Goal: Communication & Community: Answer question/provide support

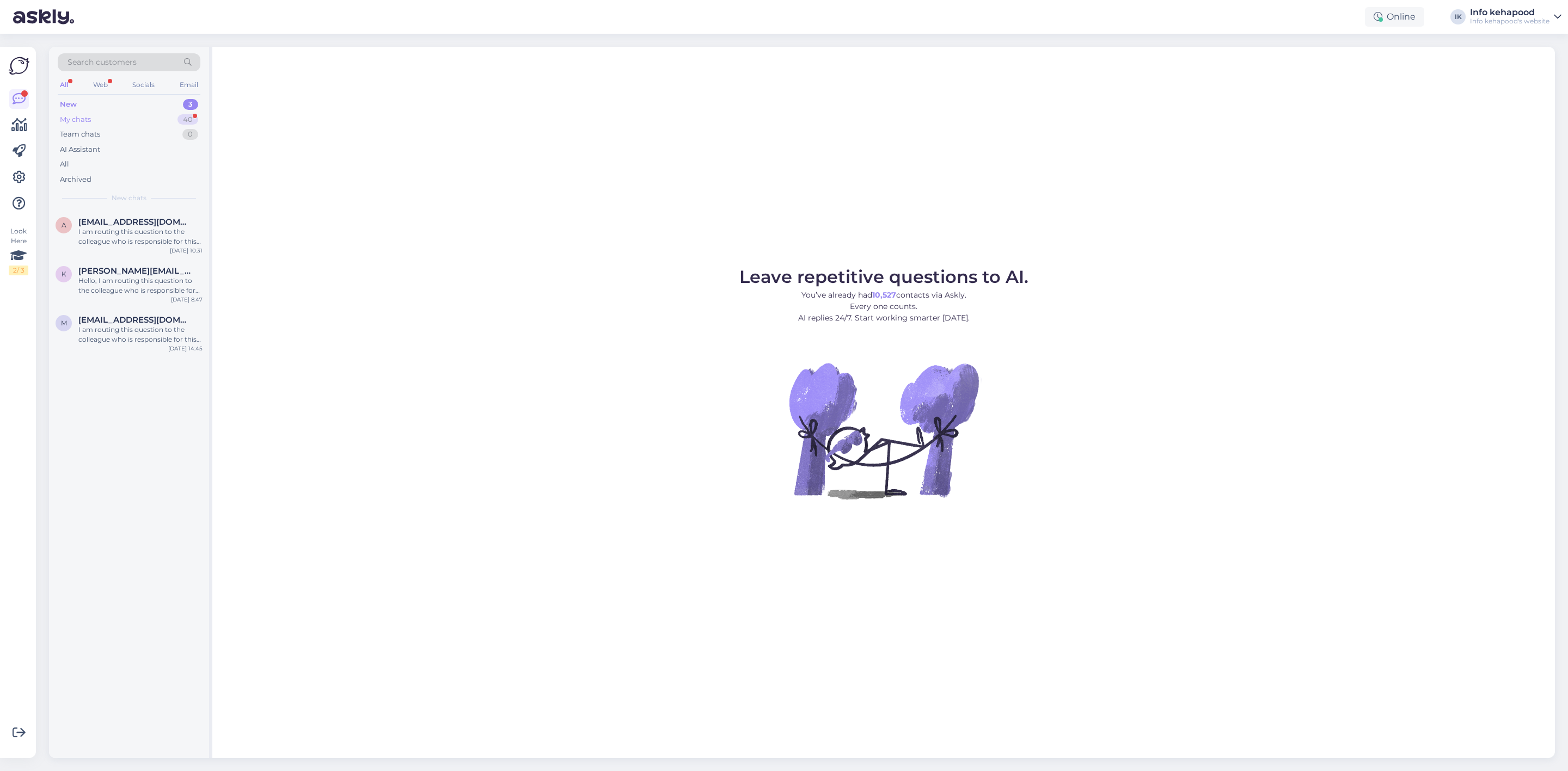
click at [172, 119] on div "My chats 40" at bounding box center [129, 119] width 143 height 15
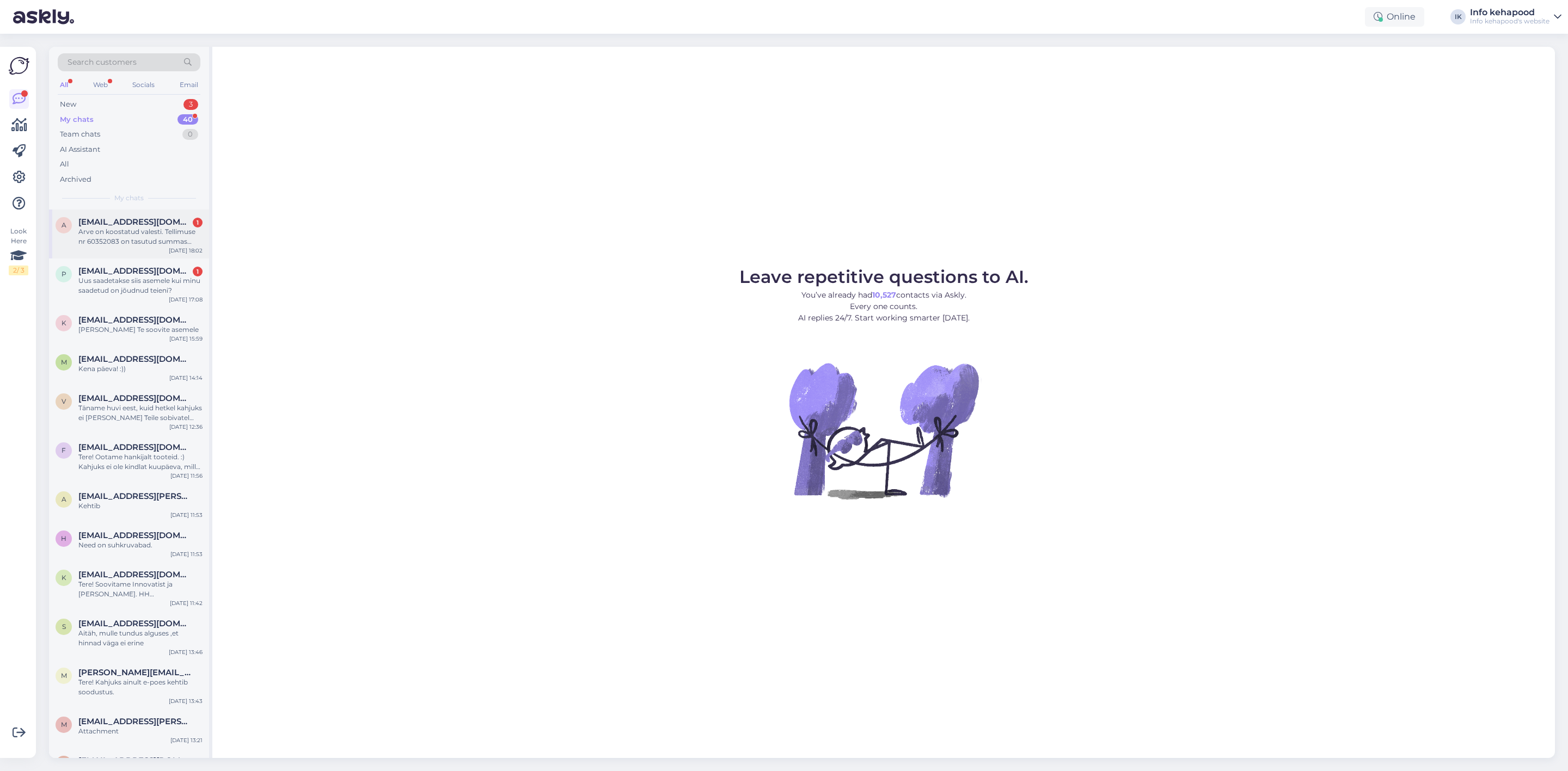
click at [153, 251] on div "a [EMAIL_ADDRESS][DOMAIN_NAME] 1 Arve on koostatud valesti. Tellimuse nr 603520…" at bounding box center [130, 234] width 160 height 49
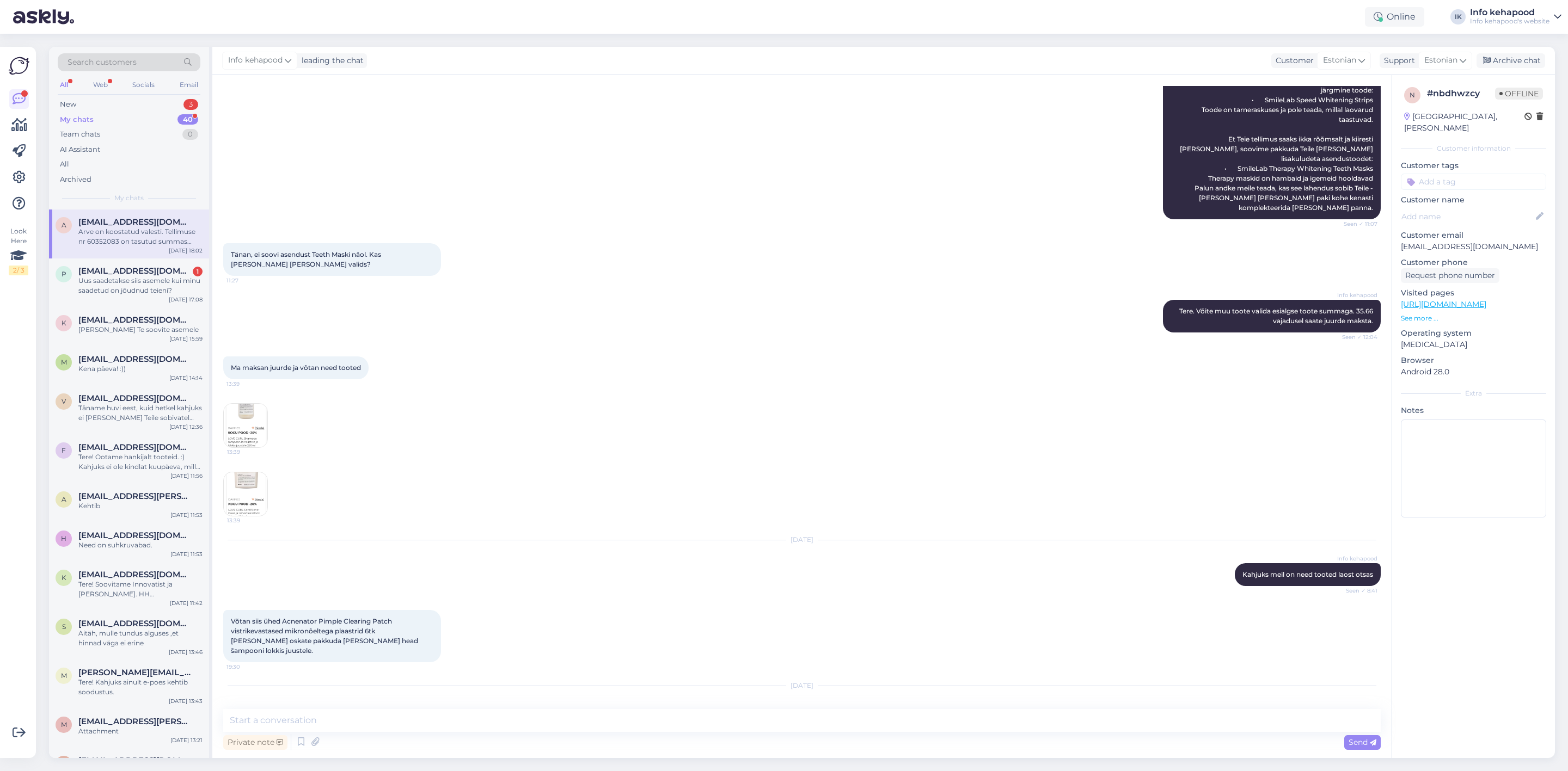
scroll to position [686, 0]
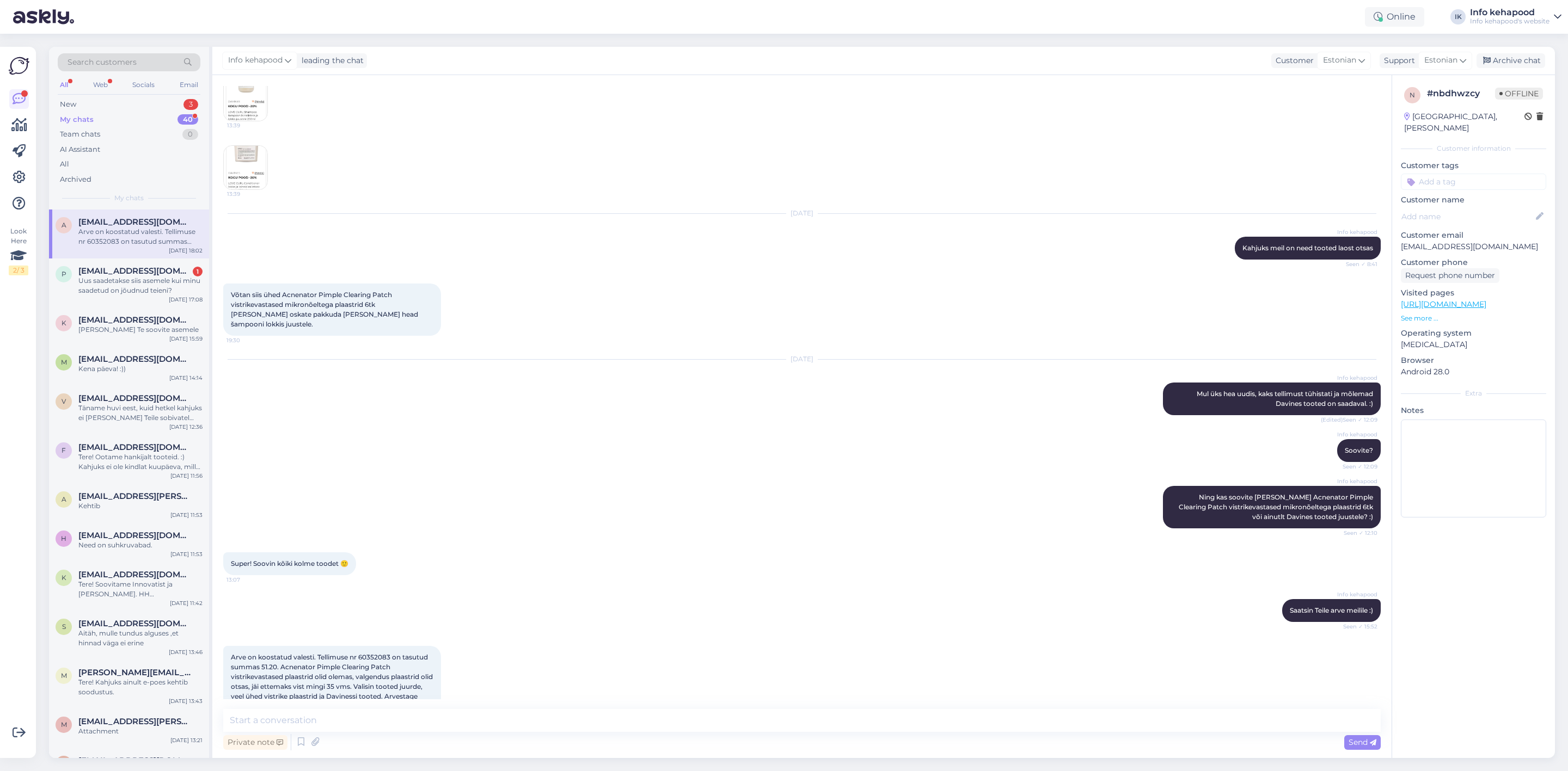
click at [397, 705] on div "Chat started [DATE] Tellimuse nr 60352083 9:19 Order No. 60352083 AI Assistant …" at bounding box center [802, 416] width 1179 height 683
click at [398, 714] on textarea at bounding box center [801, 721] width 1157 height 23
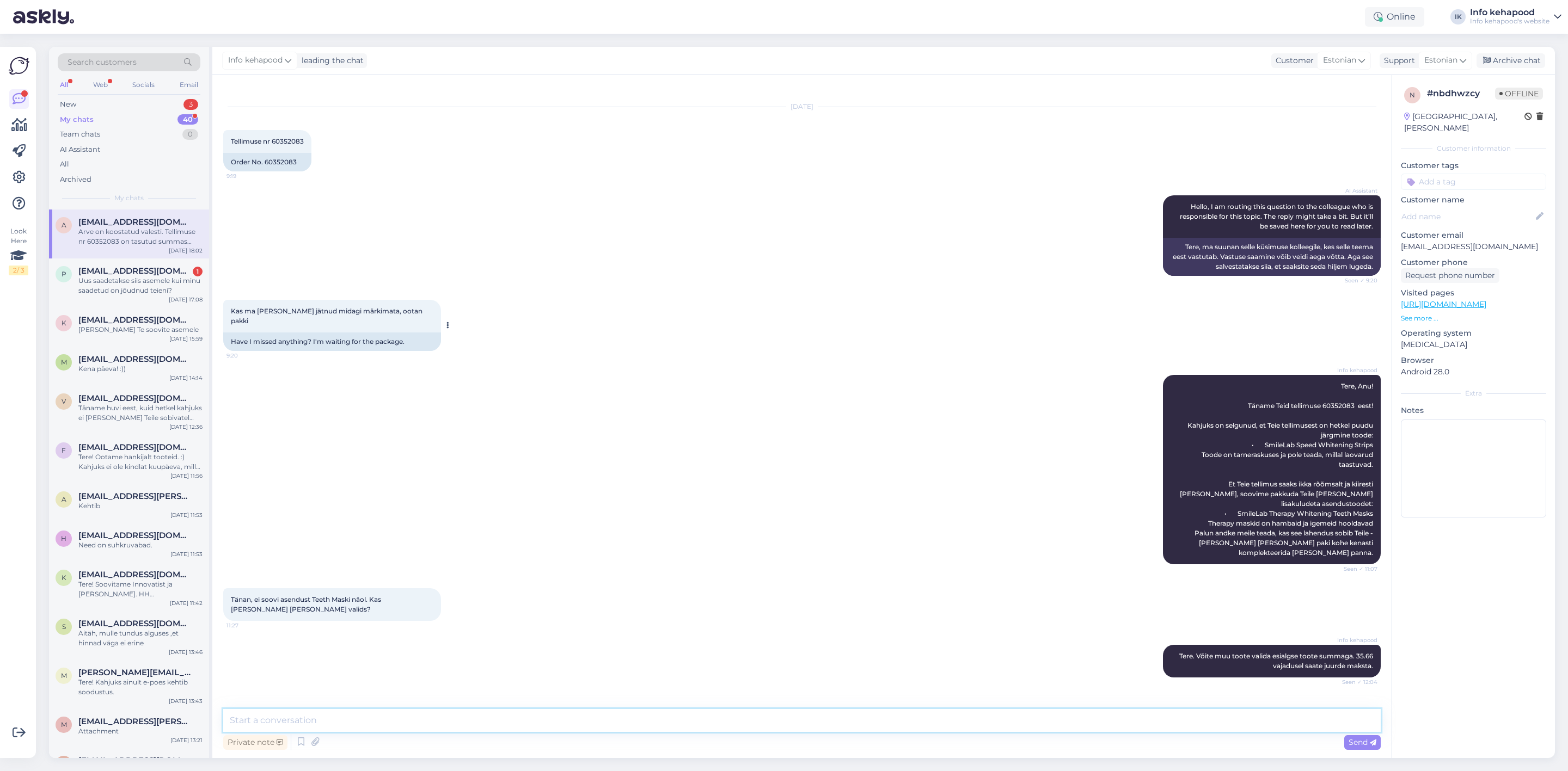
scroll to position [0, 0]
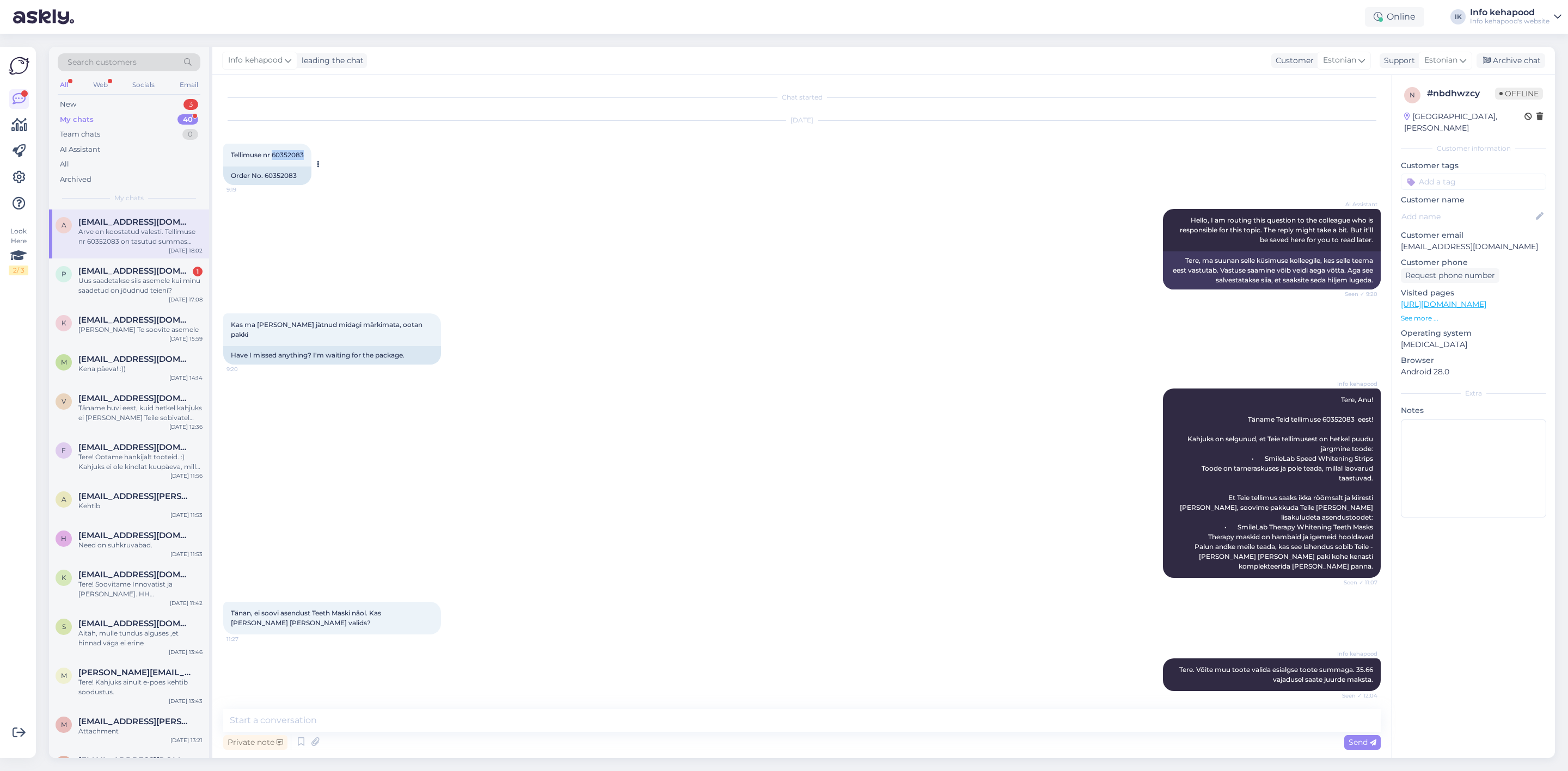
drag, startPoint x: 274, startPoint y: 153, endPoint x: 312, endPoint y: 153, distance: 38.0
click at [311, 153] on div "Tellimuse nr 60352083 9:19" at bounding box center [267, 155] width 88 height 23
copy span "60352083"
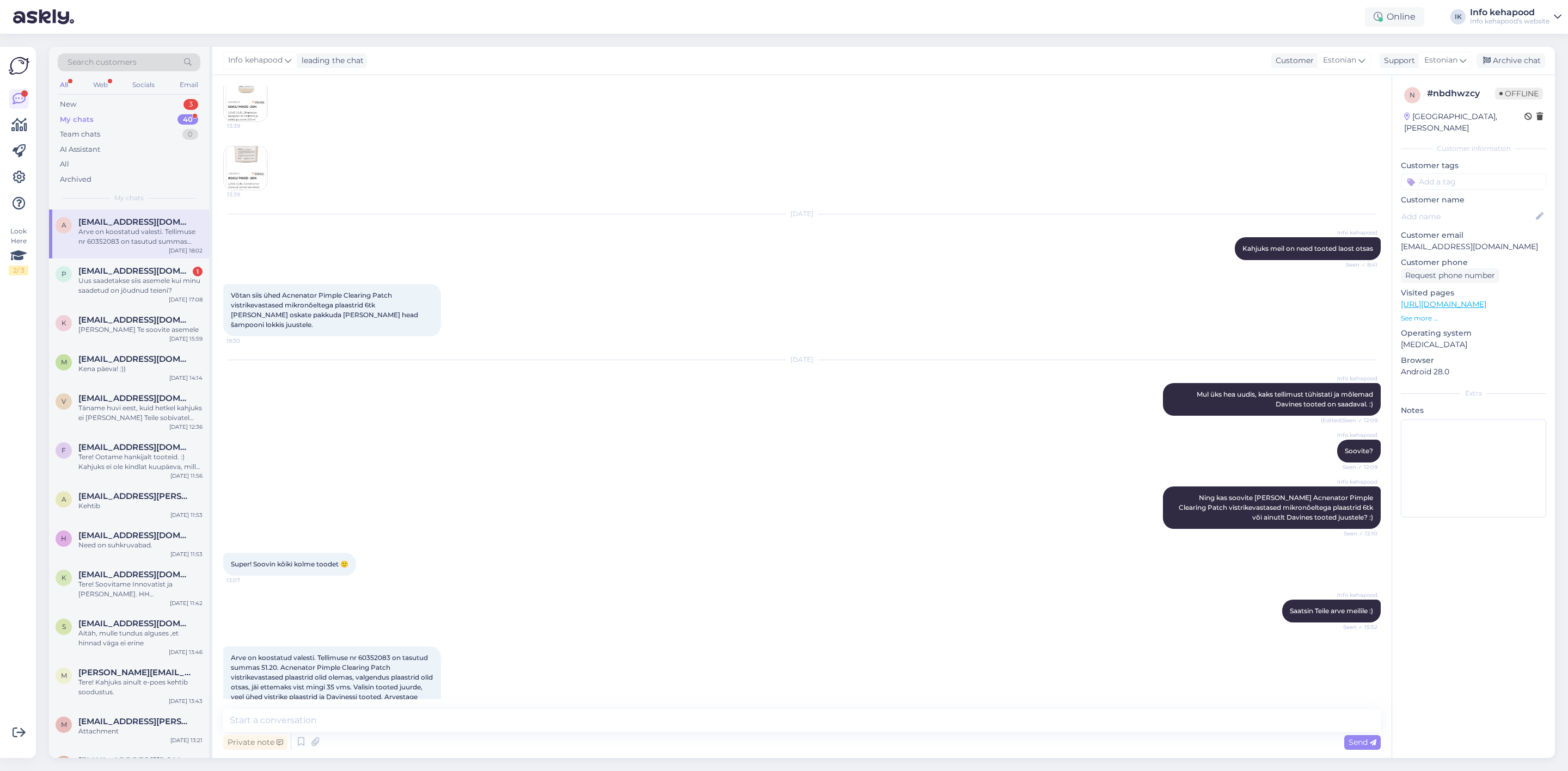
scroll to position [686, 0]
click at [721, 474] on div "Info kehapood Ning kas soovite [PERSON_NAME] Acnenator Pimple Clearing Patch vi…" at bounding box center [801, 507] width 1157 height 66
click at [580, 723] on textarea at bounding box center [801, 721] width 1157 height 23
click at [728, 388] on div "[DATE] Info kehapood Mul üks hea uudis, kaks tellimust tühistati ja mõlemad Dav…" at bounding box center [801, 388] width 1157 height 79
click at [469, 729] on textarea at bounding box center [801, 721] width 1157 height 23
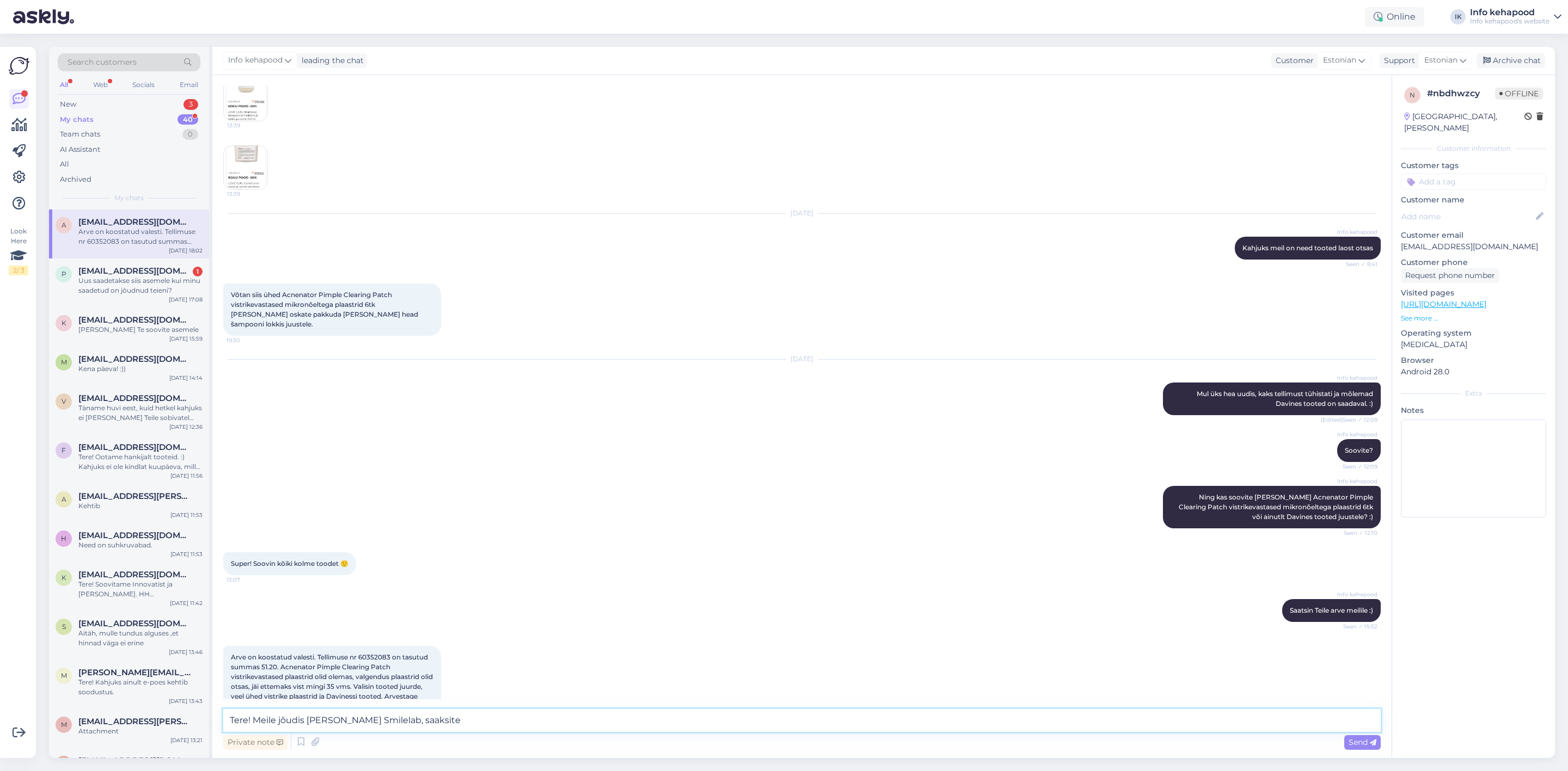
click at [536, 726] on textarea "Tere! Meile jõudis [PERSON_NAME] Smilelab, saaksite" at bounding box center [801, 721] width 1157 height 23
paste textarea "SmileLab Speed Whitening Strips"
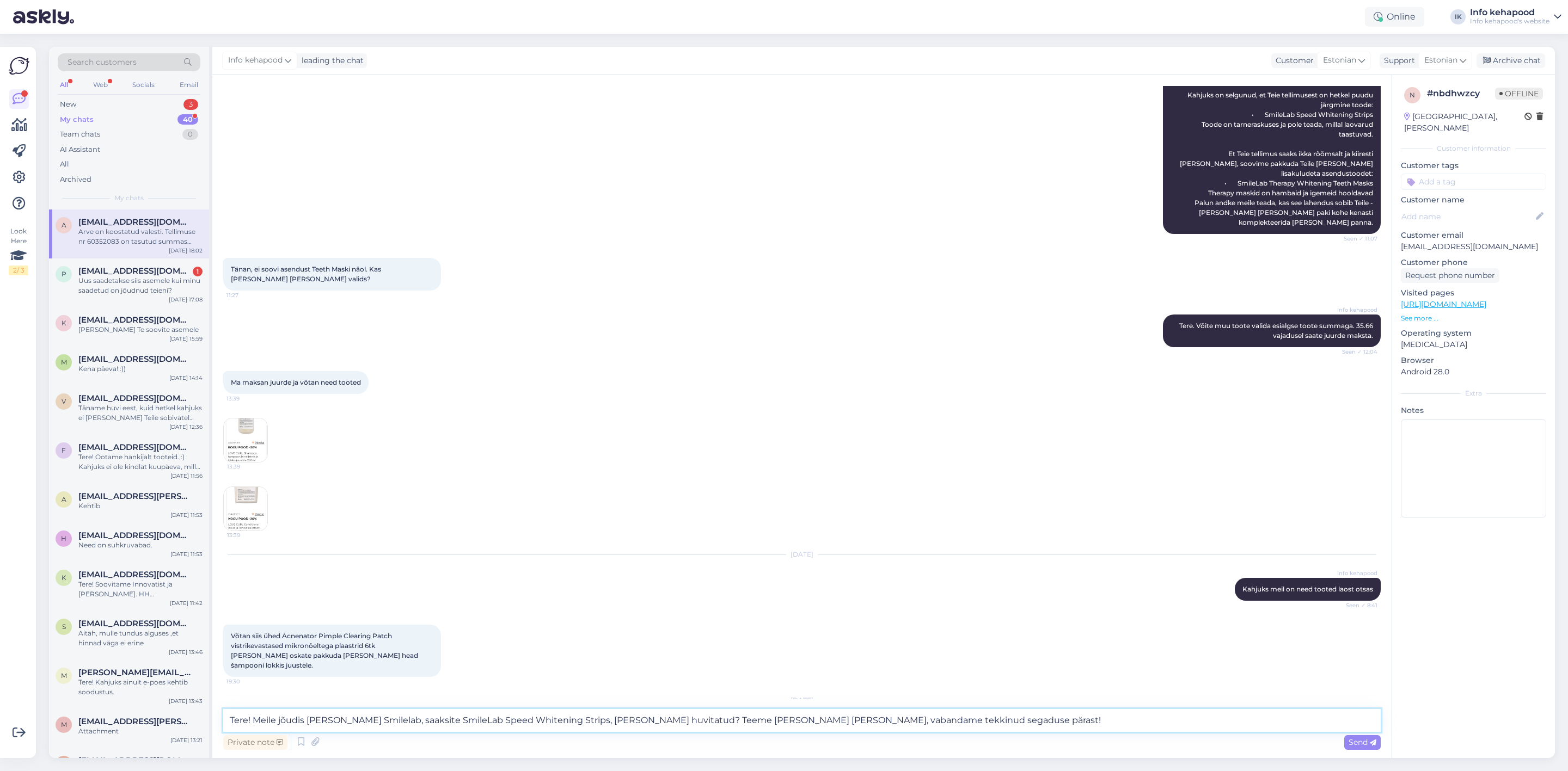
scroll to position [196, 0]
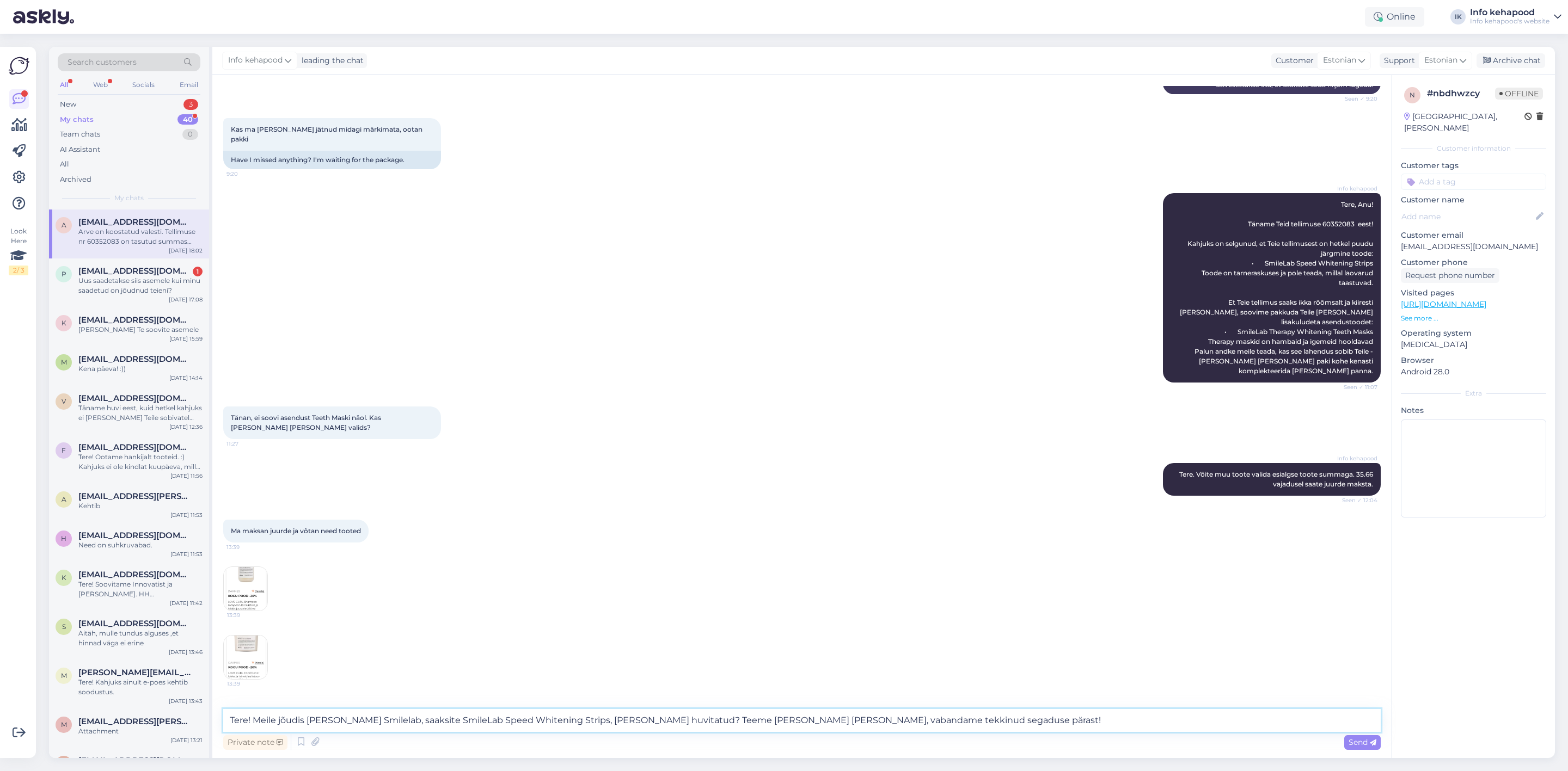
drag, startPoint x: 751, startPoint y: 727, endPoint x: 747, endPoint y: 723, distance: 5.7
click at [747, 724] on textarea "Tere! Meile jõudis [PERSON_NAME] Smilelab, saaksite SmileLab Speed Whitening St…" at bounding box center [801, 721] width 1157 height 23
type textarea "Tere! Meile jõudis [PERSON_NAME] Smilelab, saaksite SmileLab Speed Whitening St…"
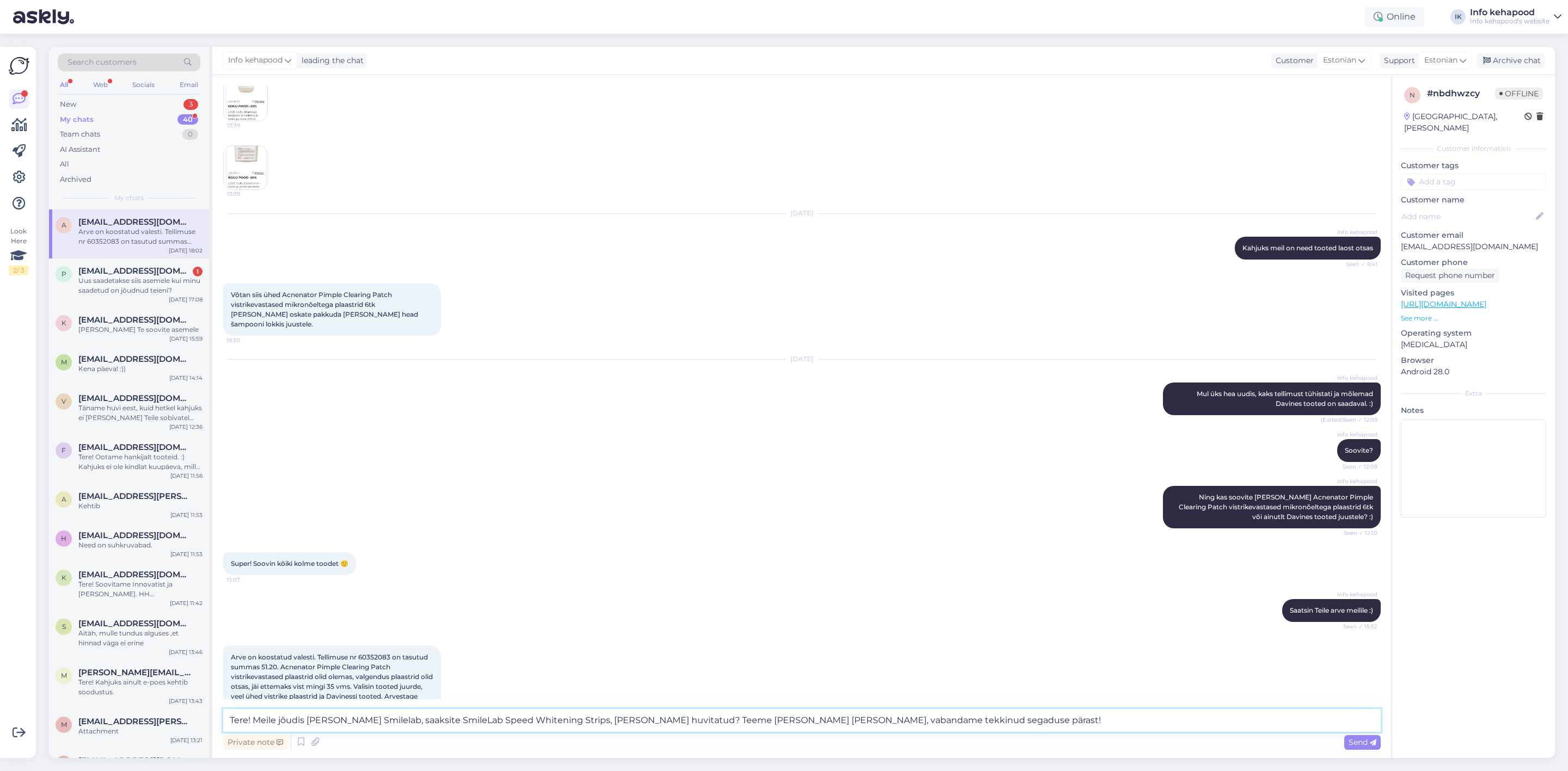
click at [970, 723] on textarea "Tere! Meile jõudis [PERSON_NAME] Smilelab, saaksite SmileLab Speed Whitening St…" at bounding box center [801, 721] width 1157 height 23
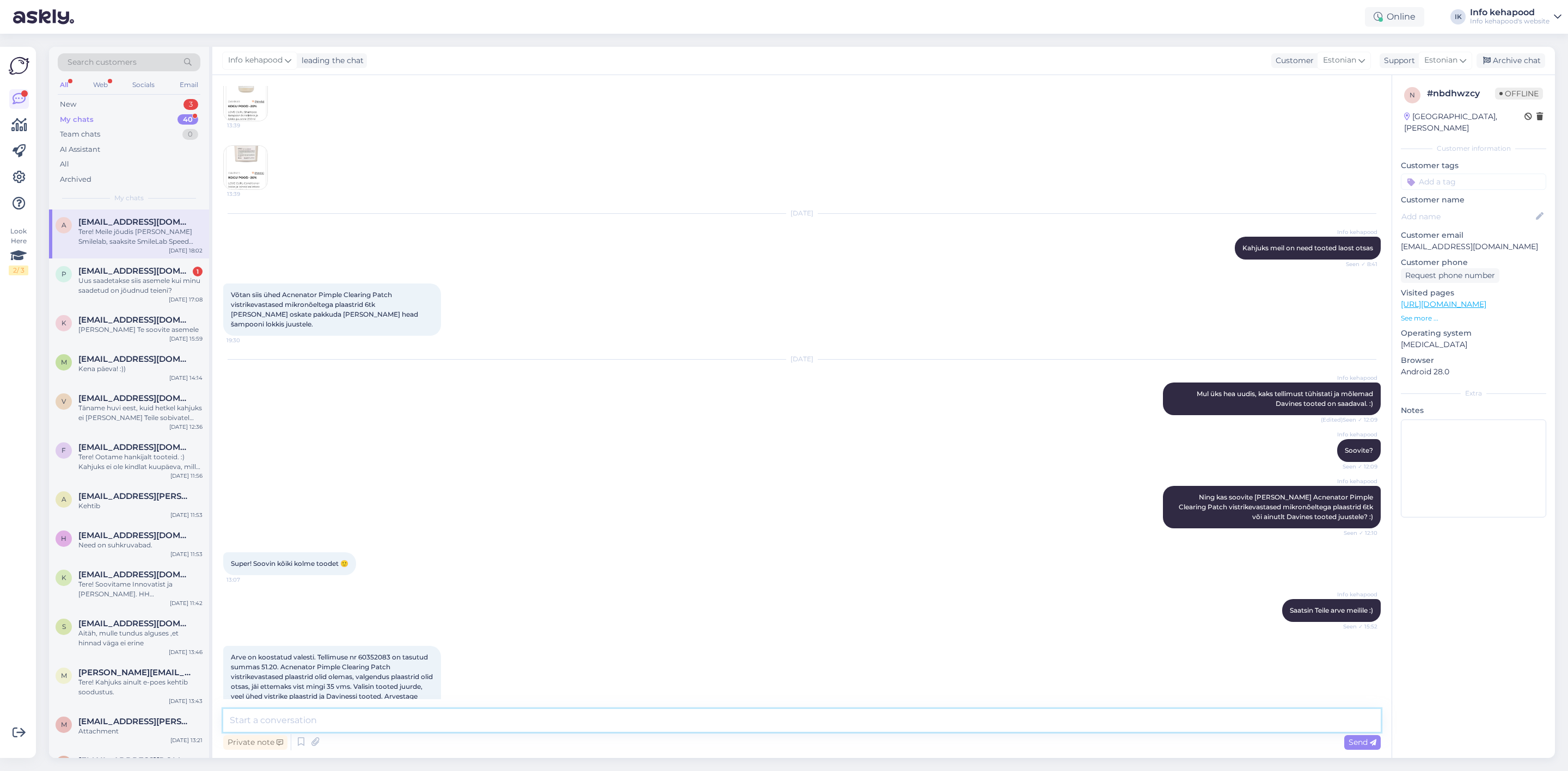
scroll to position [775, 0]
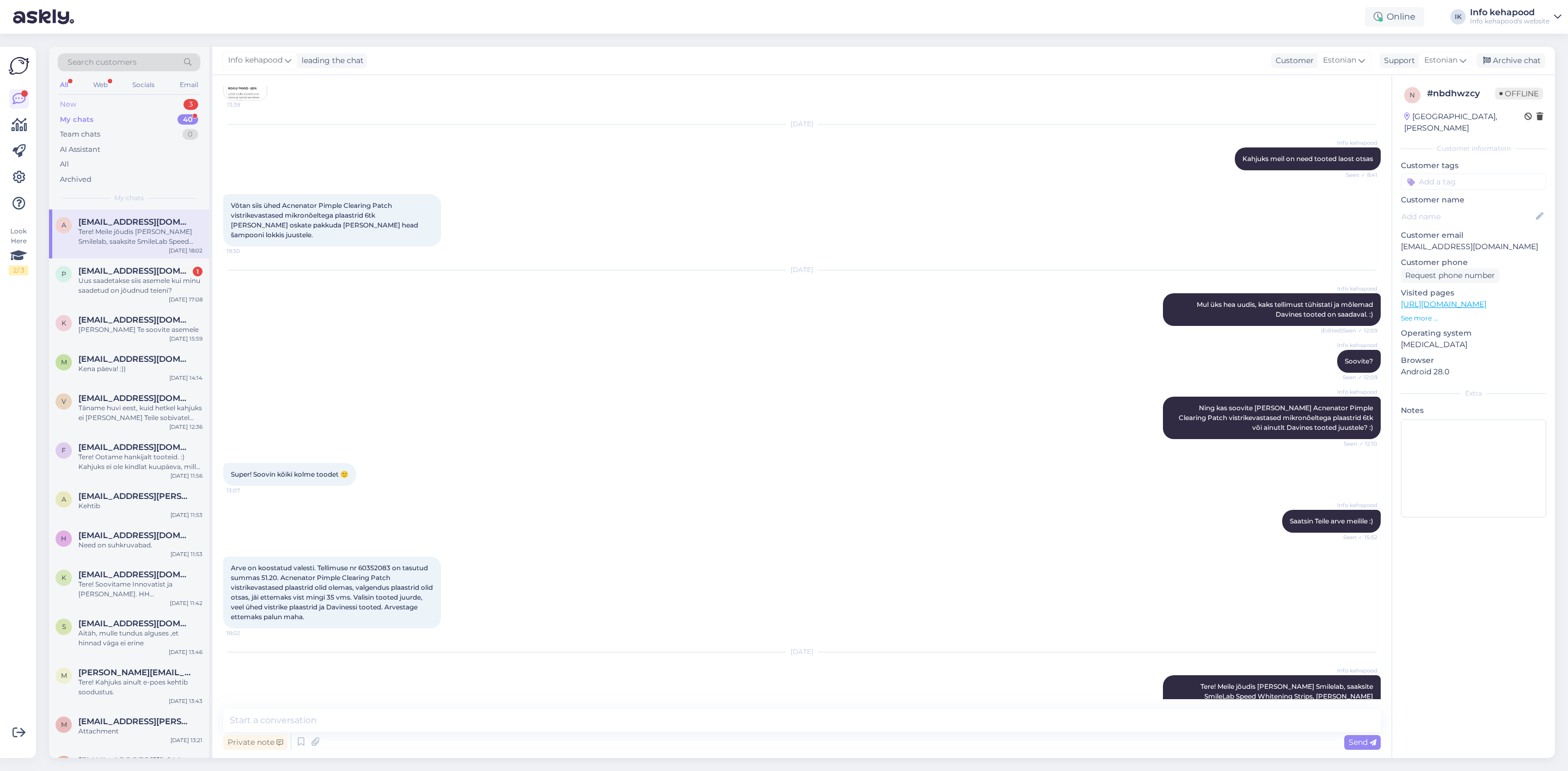
drag, startPoint x: 877, startPoint y: 751, endPoint x: 139, endPoint y: 107, distance: 979.5
click at [139, 107] on div "New 3" at bounding box center [129, 104] width 143 height 15
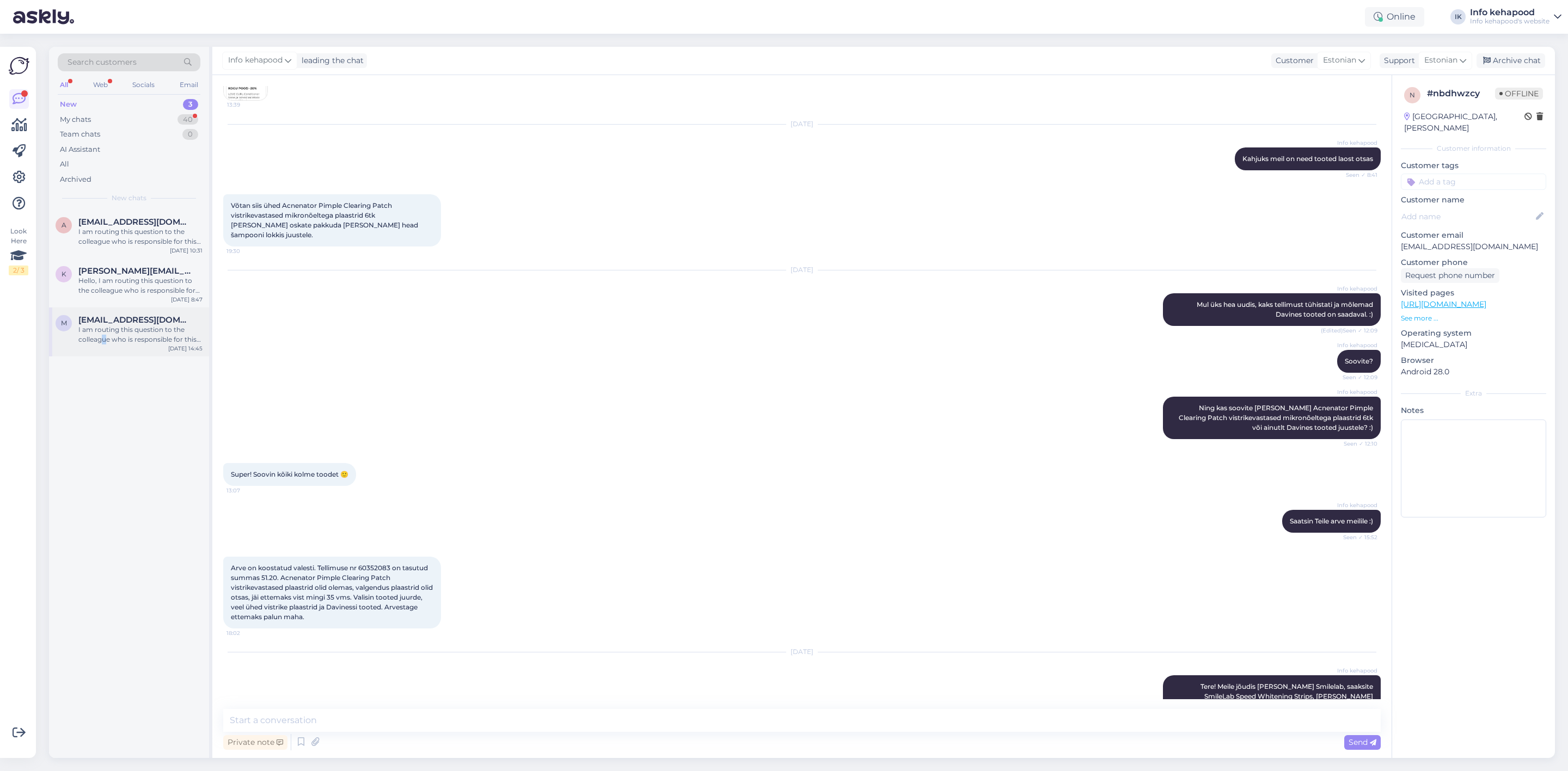
click at [105, 341] on div "I am routing this question to the colleague who is responsible for this topic. …" at bounding box center [140, 335] width 124 height 19
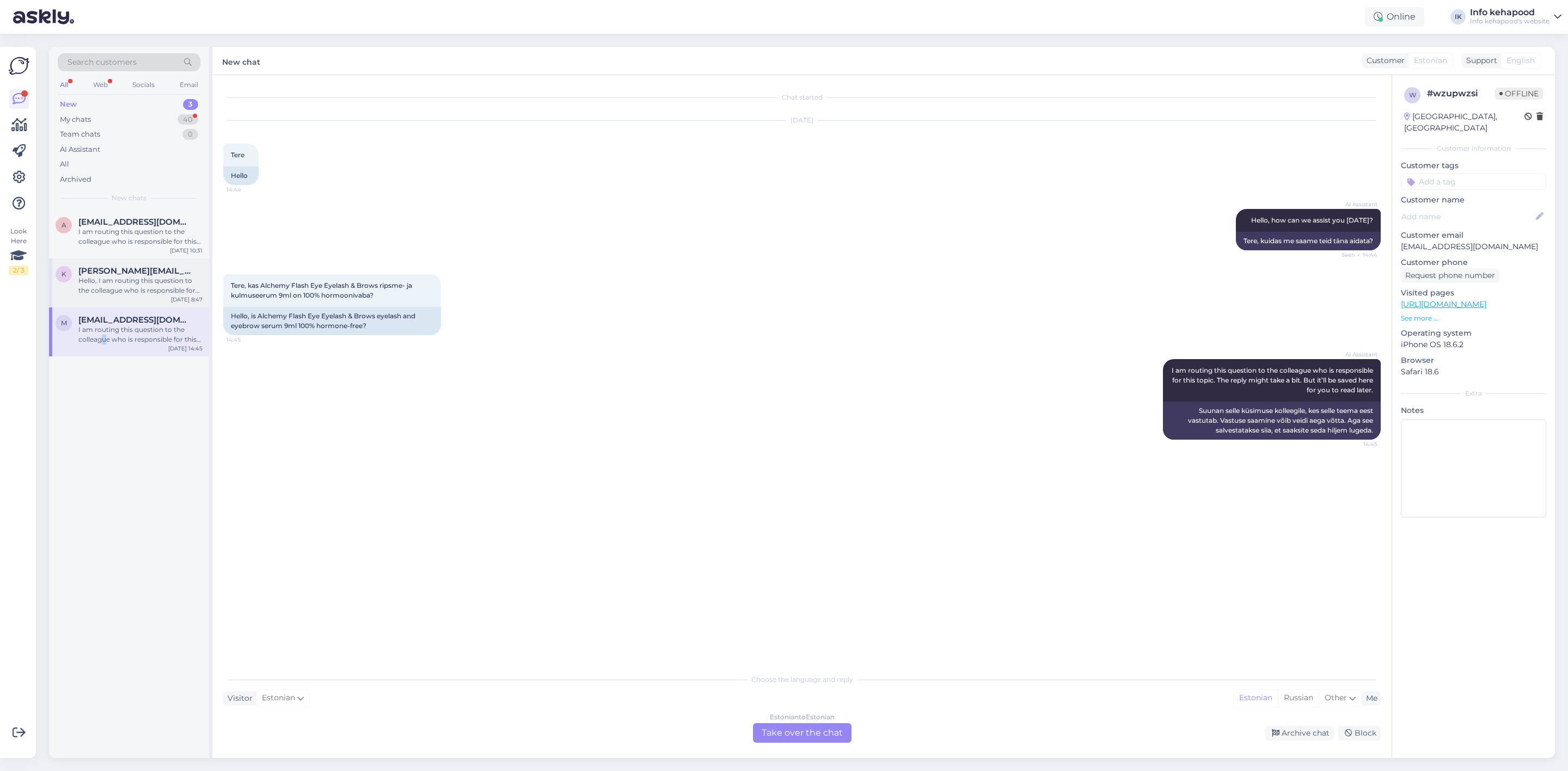
click at [146, 271] on span "[PERSON_NAME][EMAIL_ADDRESS][DOMAIN_NAME]" at bounding box center [135, 271] width 113 height 10
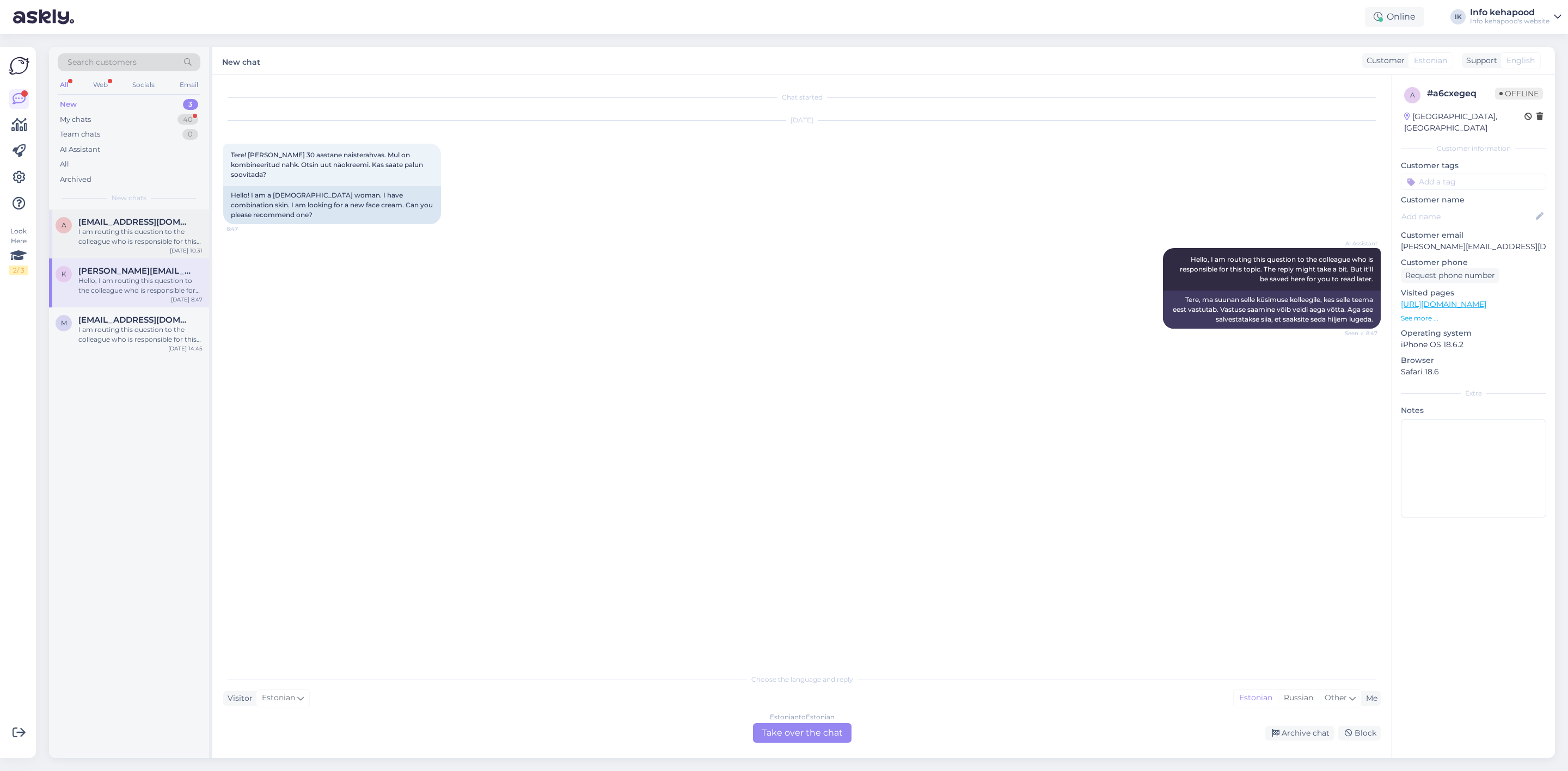
click at [152, 224] on span "[EMAIL_ADDRESS][DOMAIN_NAME]" at bounding box center [135, 221] width 113 height 10
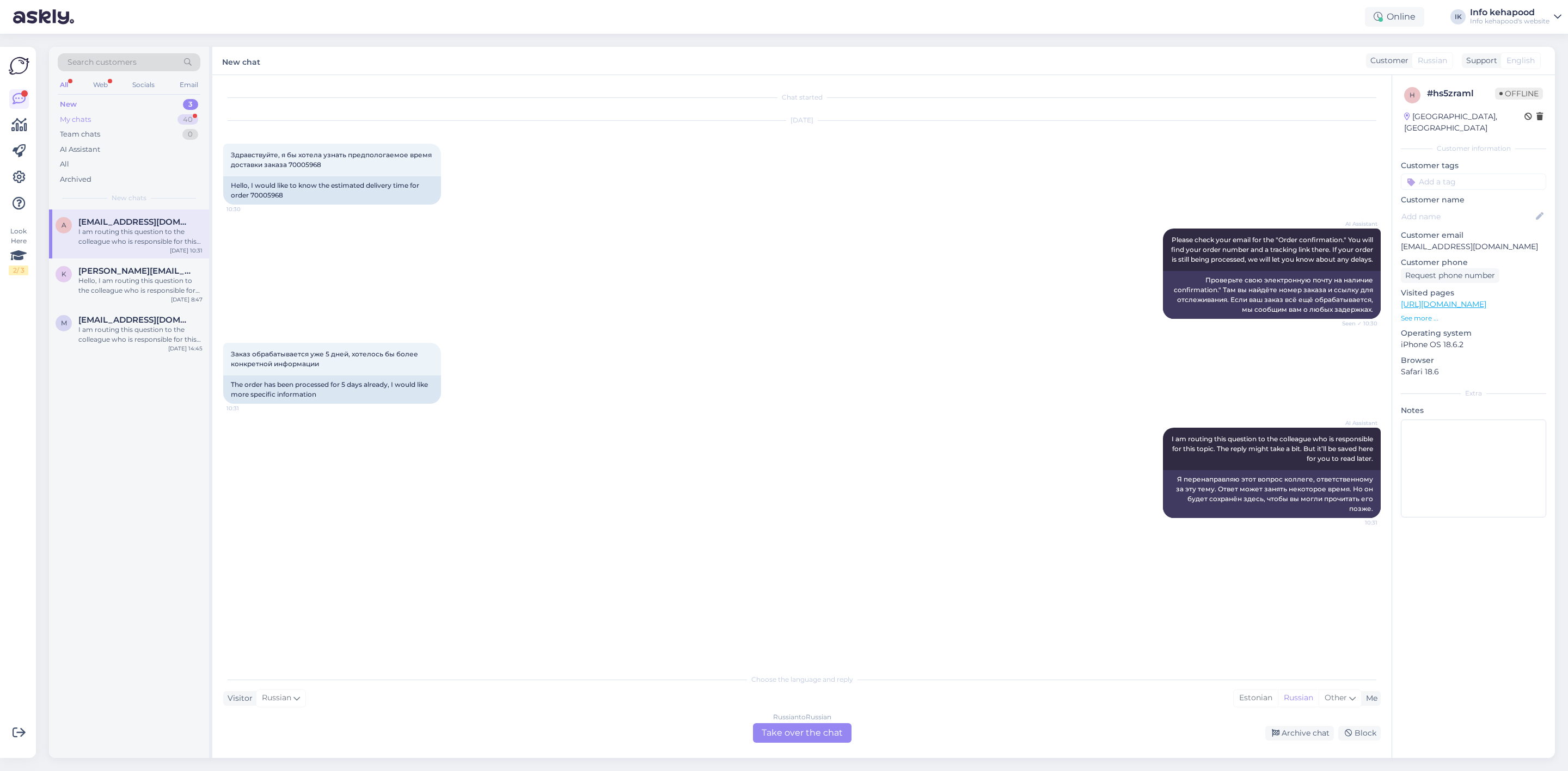
click at [117, 127] on div "Team chats 0" at bounding box center [129, 134] width 143 height 15
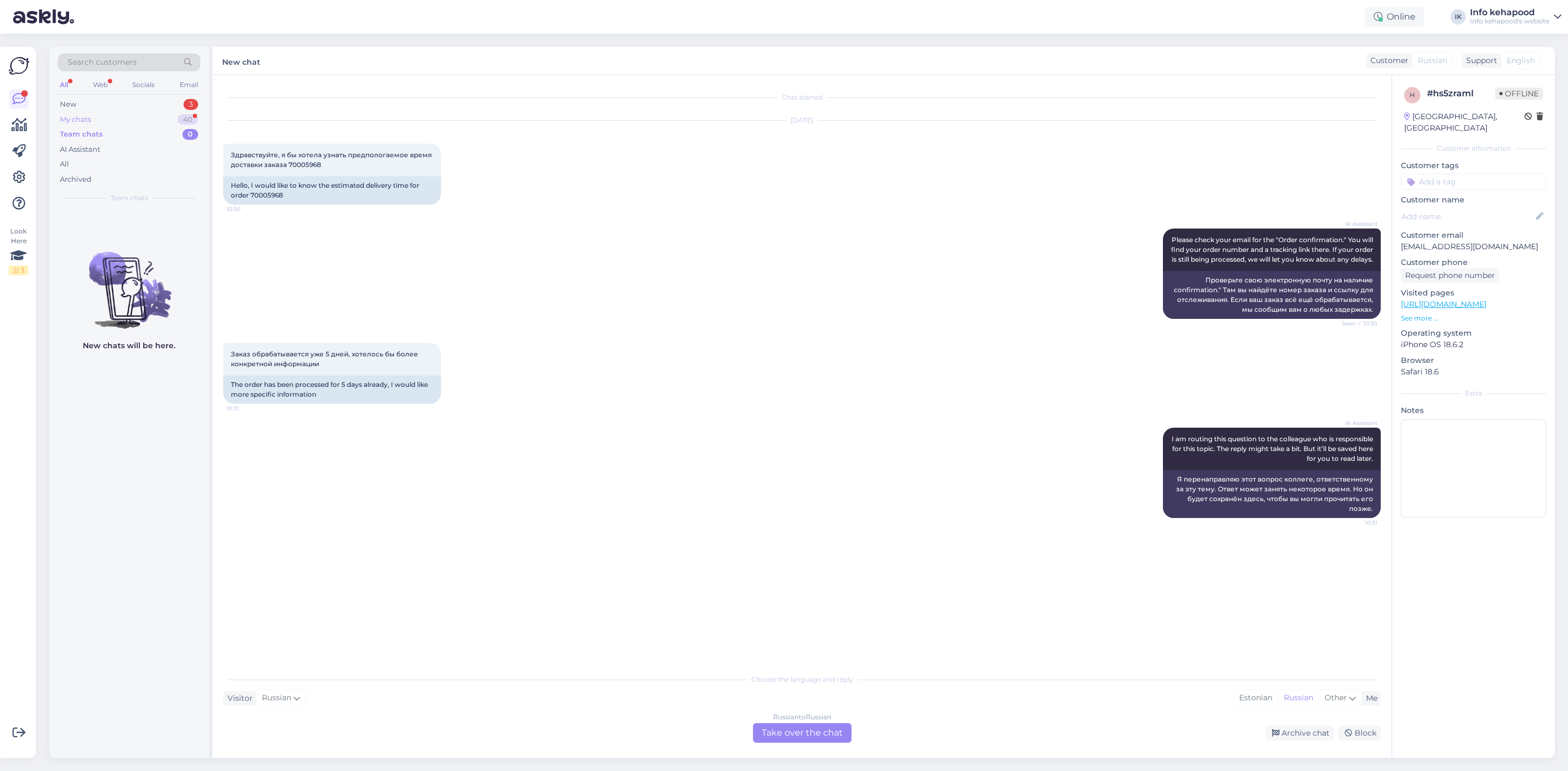
click at [133, 115] on div "My chats 40" at bounding box center [129, 119] width 143 height 15
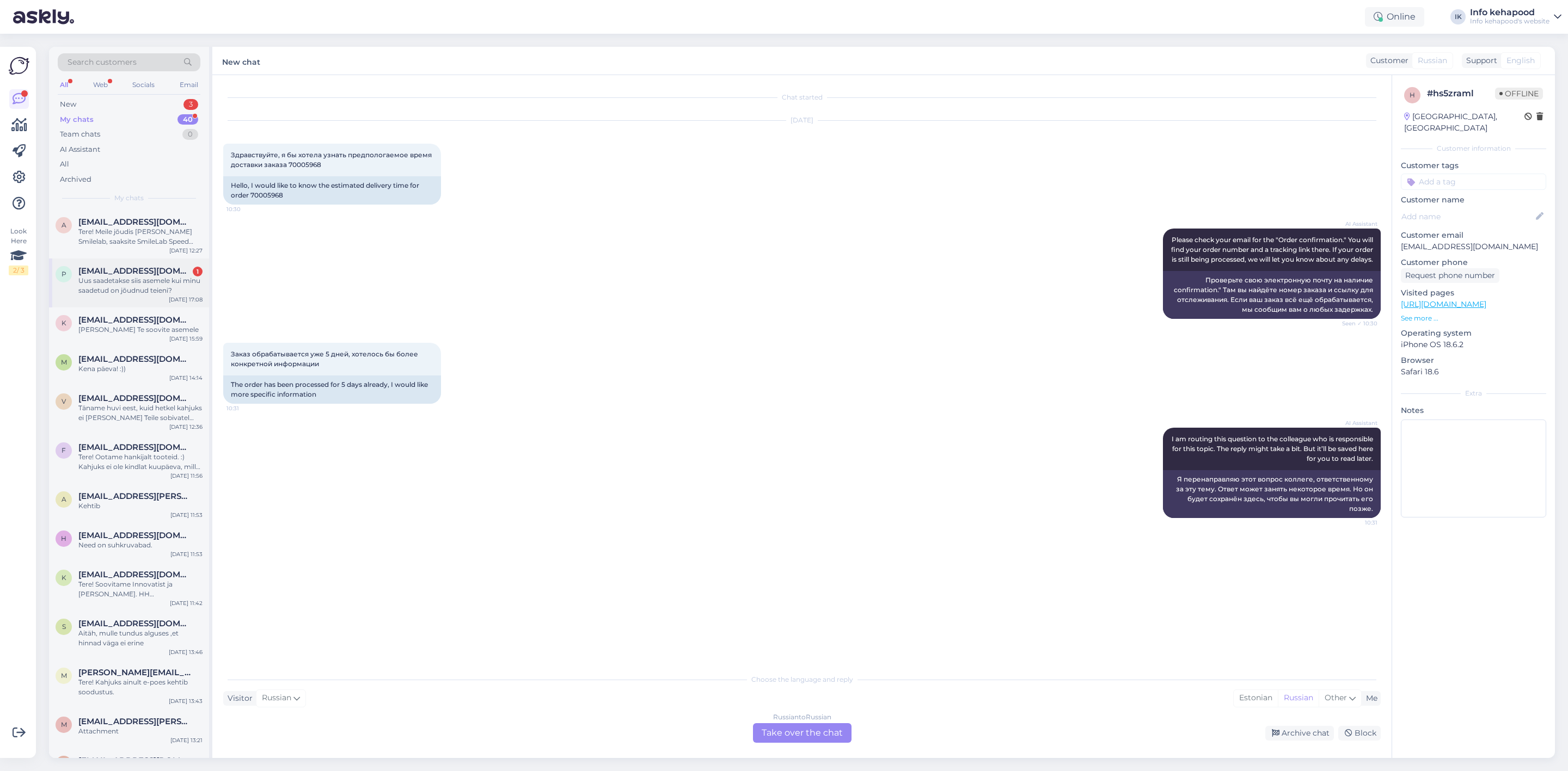
click at [153, 286] on div "Uus saadetakse siis asemele kui minu saadetud on jõudnud teieni?" at bounding box center [140, 285] width 124 height 19
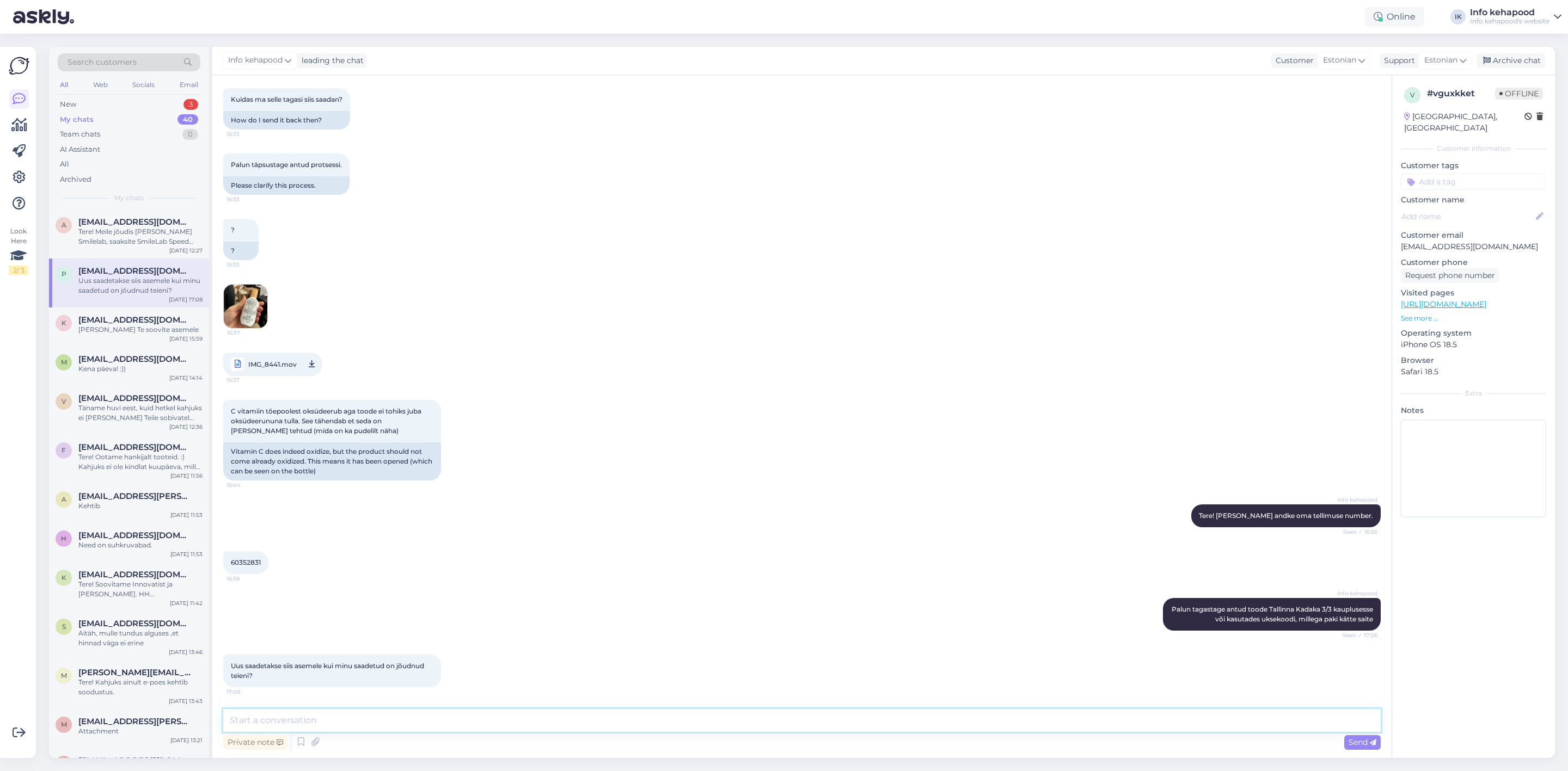
click at [397, 728] on textarea at bounding box center [801, 721] width 1157 height 23
click at [252, 352] on link "IMG_8441.mov 16:37" at bounding box center [272, 364] width 99 height 24
click at [412, 718] on textarea at bounding box center [801, 721] width 1157 height 23
type textarea "Just :)"
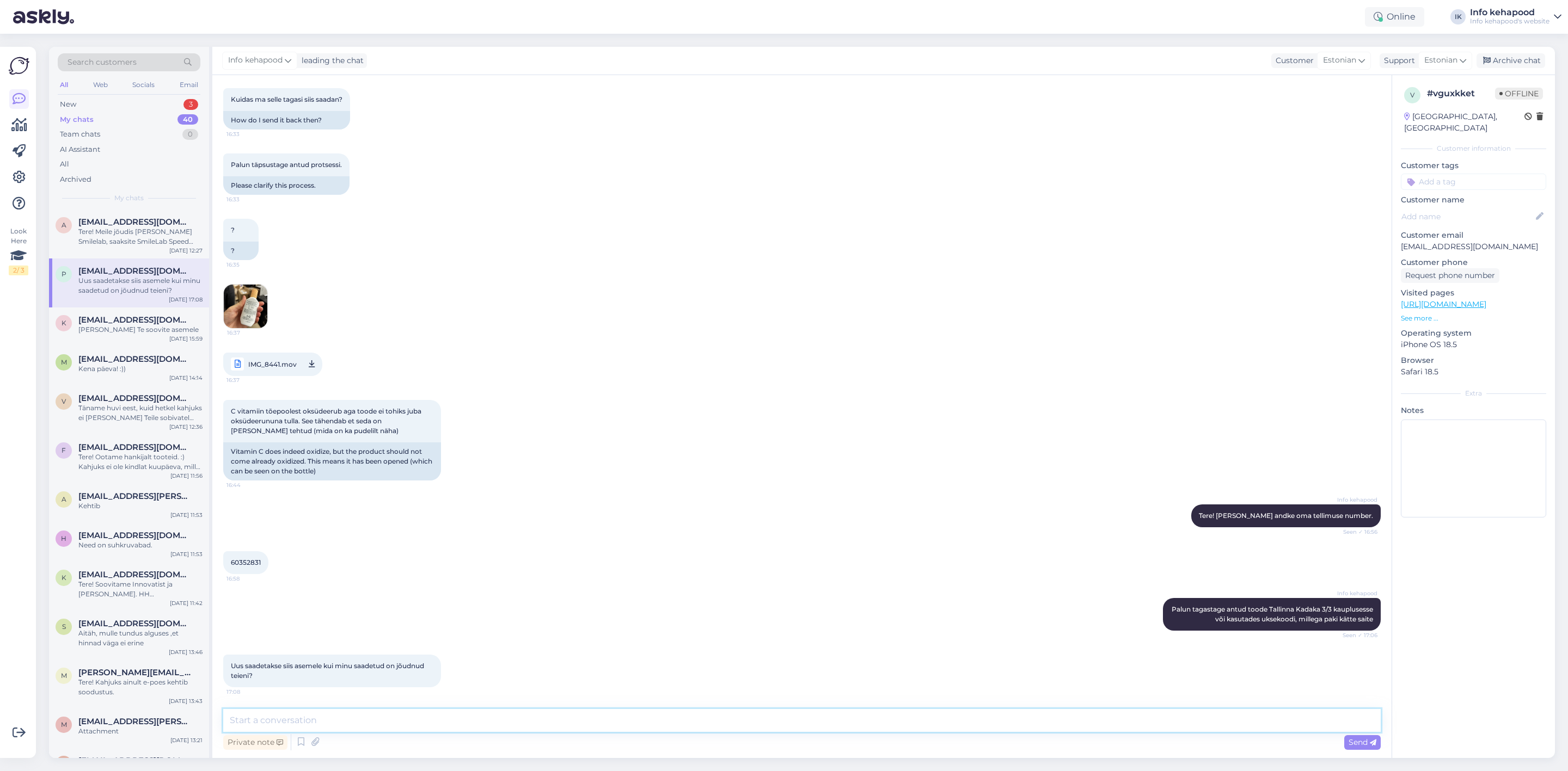
scroll to position [362, 0]
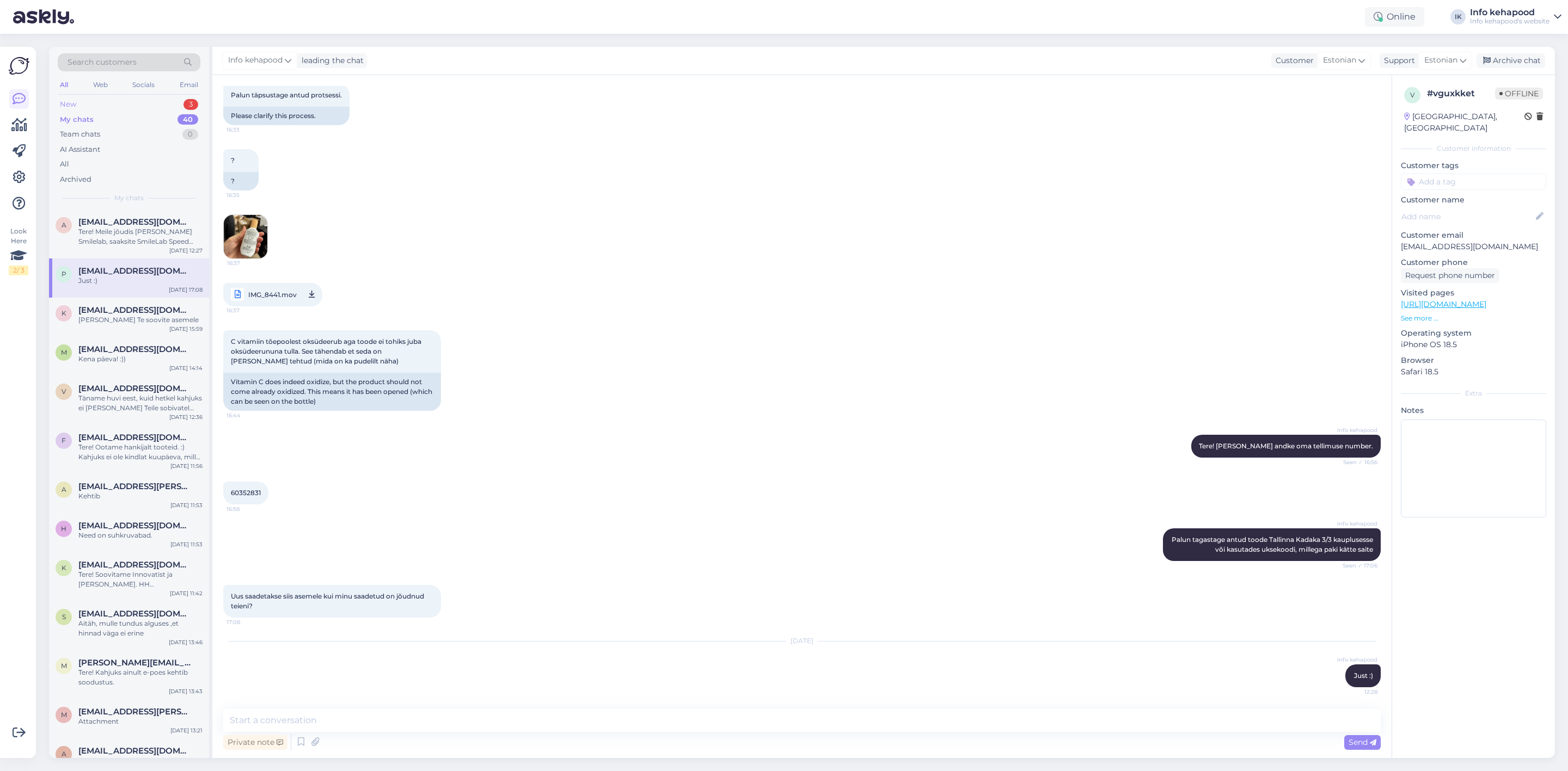
click at [146, 107] on div "New 3" at bounding box center [129, 104] width 143 height 15
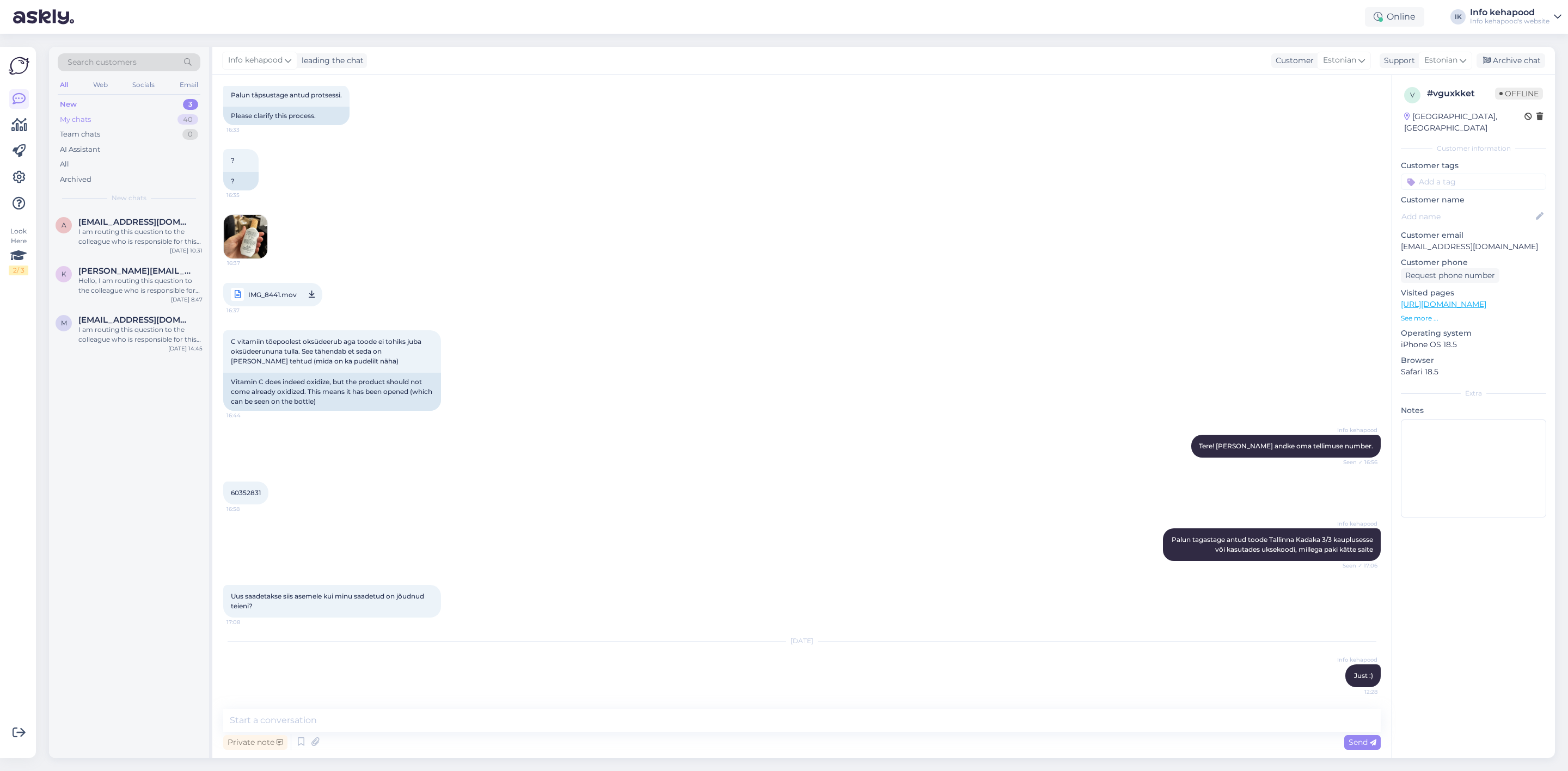
click at [121, 121] on div "My chats 40" at bounding box center [129, 119] width 143 height 15
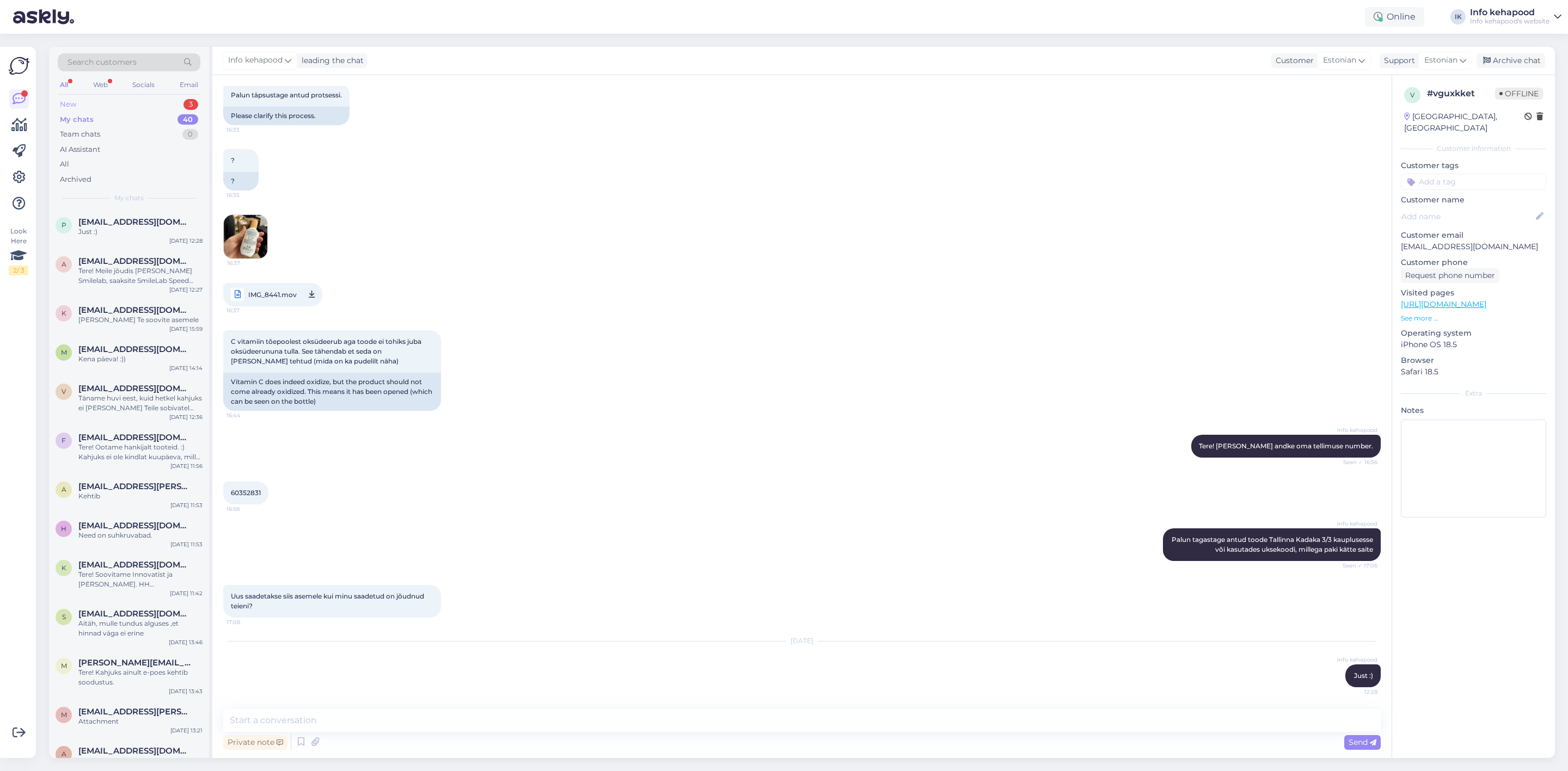
click at [123, 104] on div "New 3" at bounding box center [129, 104] width 143 height 15
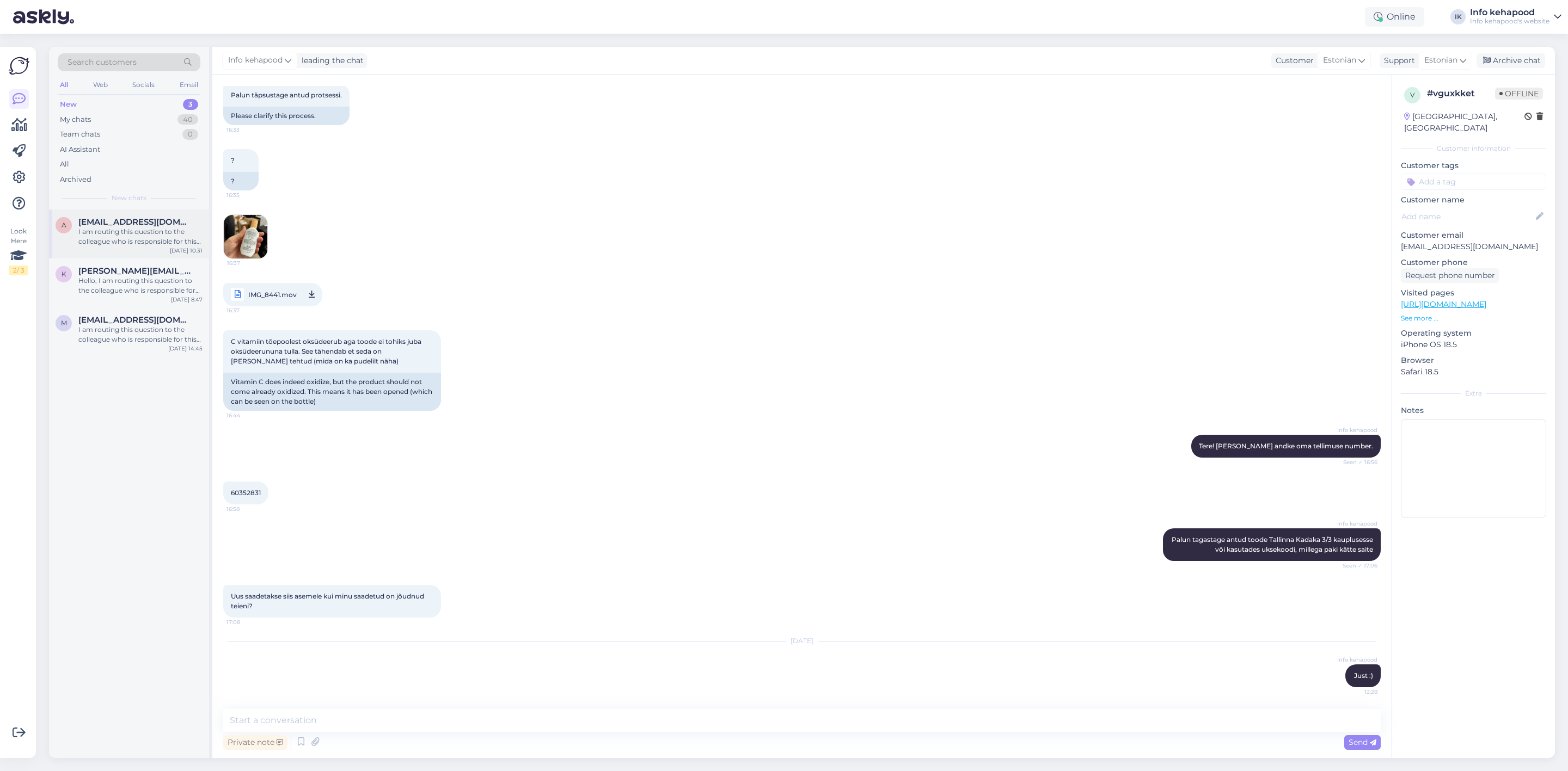
click at [110, 238] on div "I am routing this question to the colleague who is responsible for this topic. …" at bounding box center [140, 237] width 124 height 19
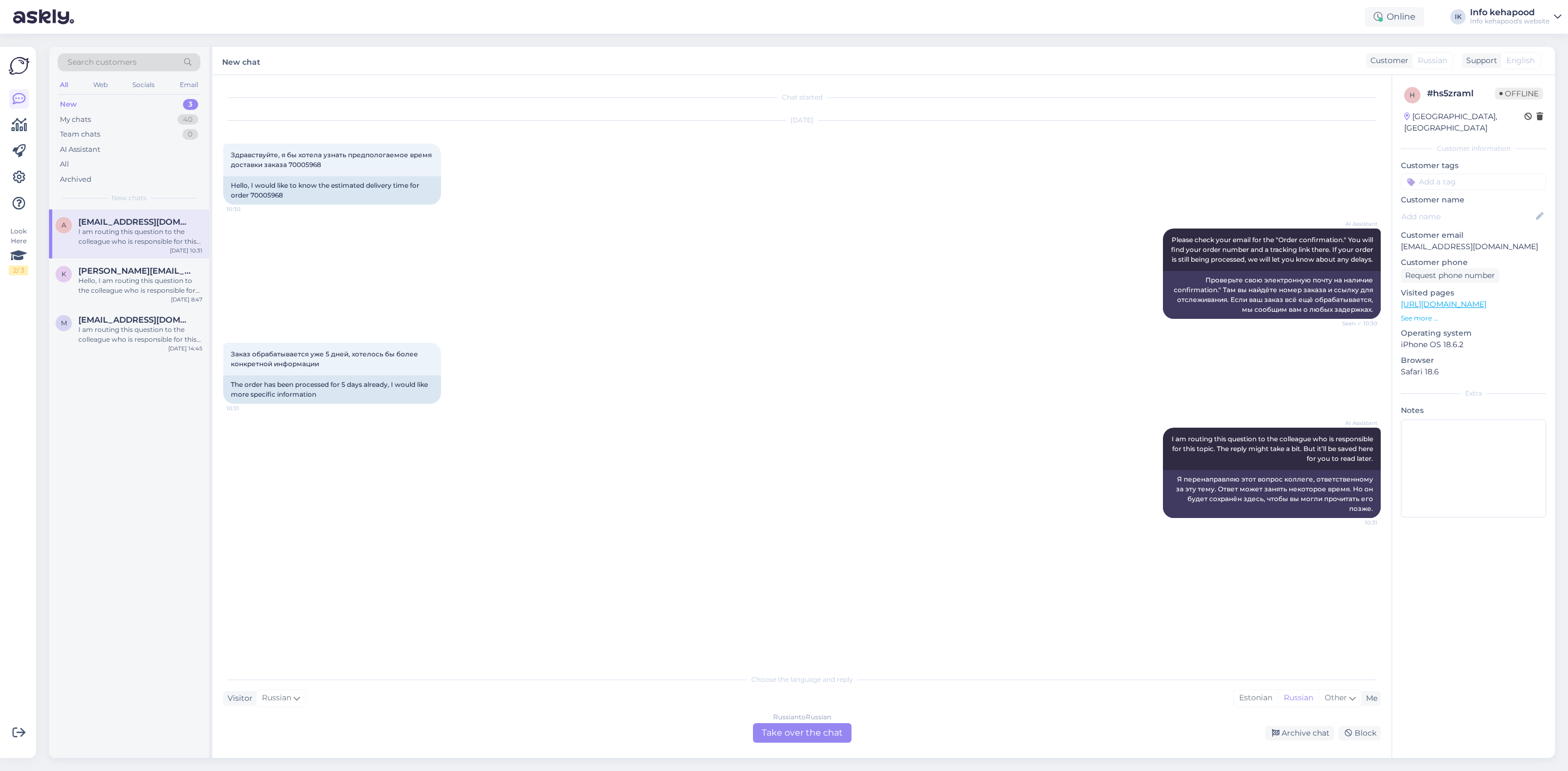
scroll to position [0, 0]
drag, startPoint x: 250, startPoint y: 197, endPoint x: 288, endPoint y: 198, distance: 38.0
click at [288, 198] on div "Hello, I would like to know the estimated delivery time for order 70005968" at bounding box center [331, 190] width 218 height 28
click at [149, 243] on div "I am routing this question to the colleague who is responsible for this topic. …" at bounding box center [140, 237] width 124 height 19
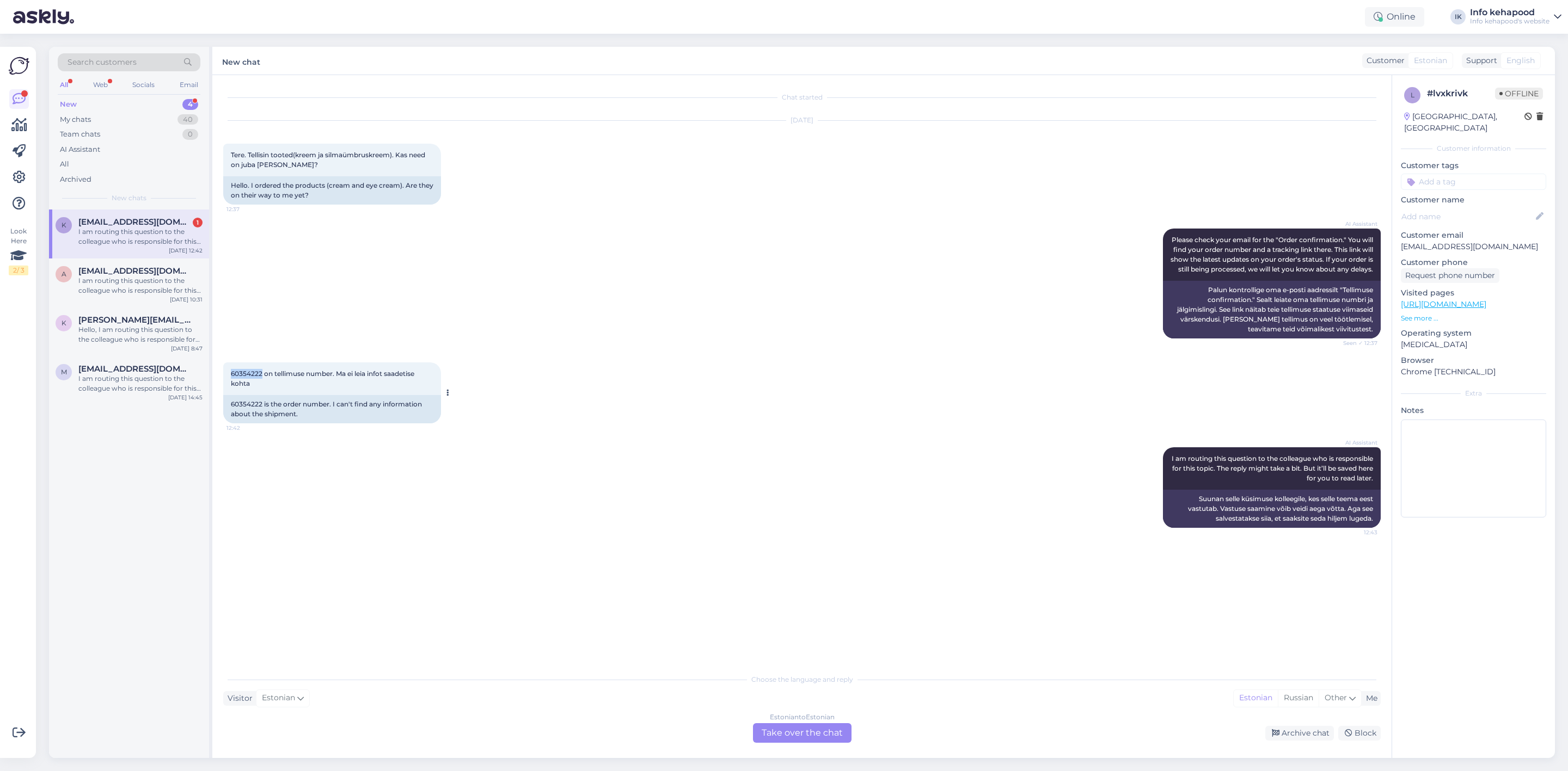
drag, startPoint x: 262, startPoint y: 387, endPoint x: 232, endPoint y: 382, distance: 30.4
click at [232, 382] on div "60354222 on tellimuse number. Ma ei leia infot saadetise kohta 12:42" at bounding box center [331, 378] width 218 height 33
copy span "60354222"
click at [823, 734] on div "Estonian to Estonian Take over the chat" at bounding box center [802, 733] width 99 height 19
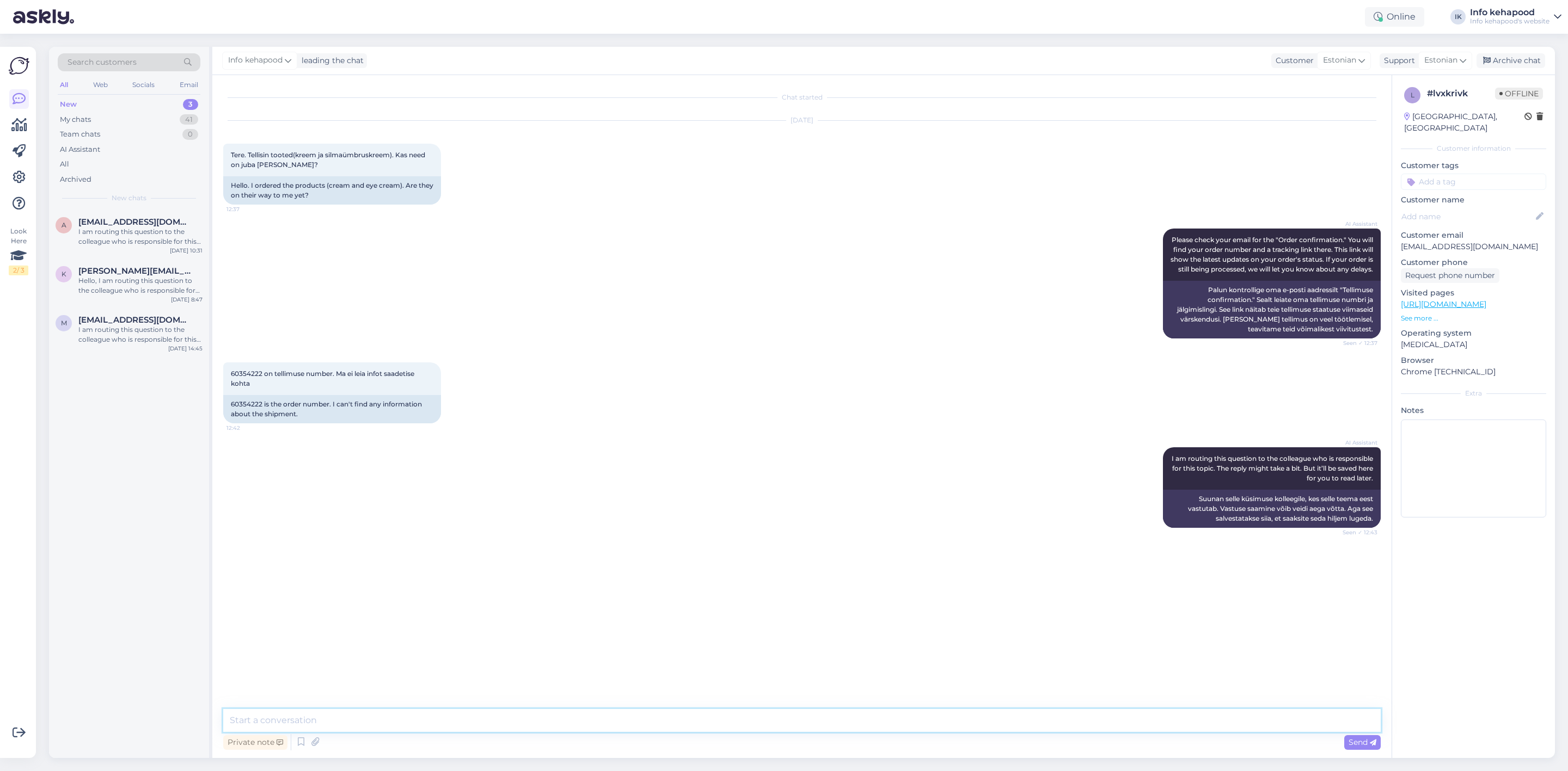
click at [534, 710] on textarea at bounding box center [801, 721] width 1157 height 23
type textarea "Tere! Teie pakk on [PERSON_NAME]."
paste textarea
click at [1346, 637] on img at bounding box center [1357, 620] width 43 height 43
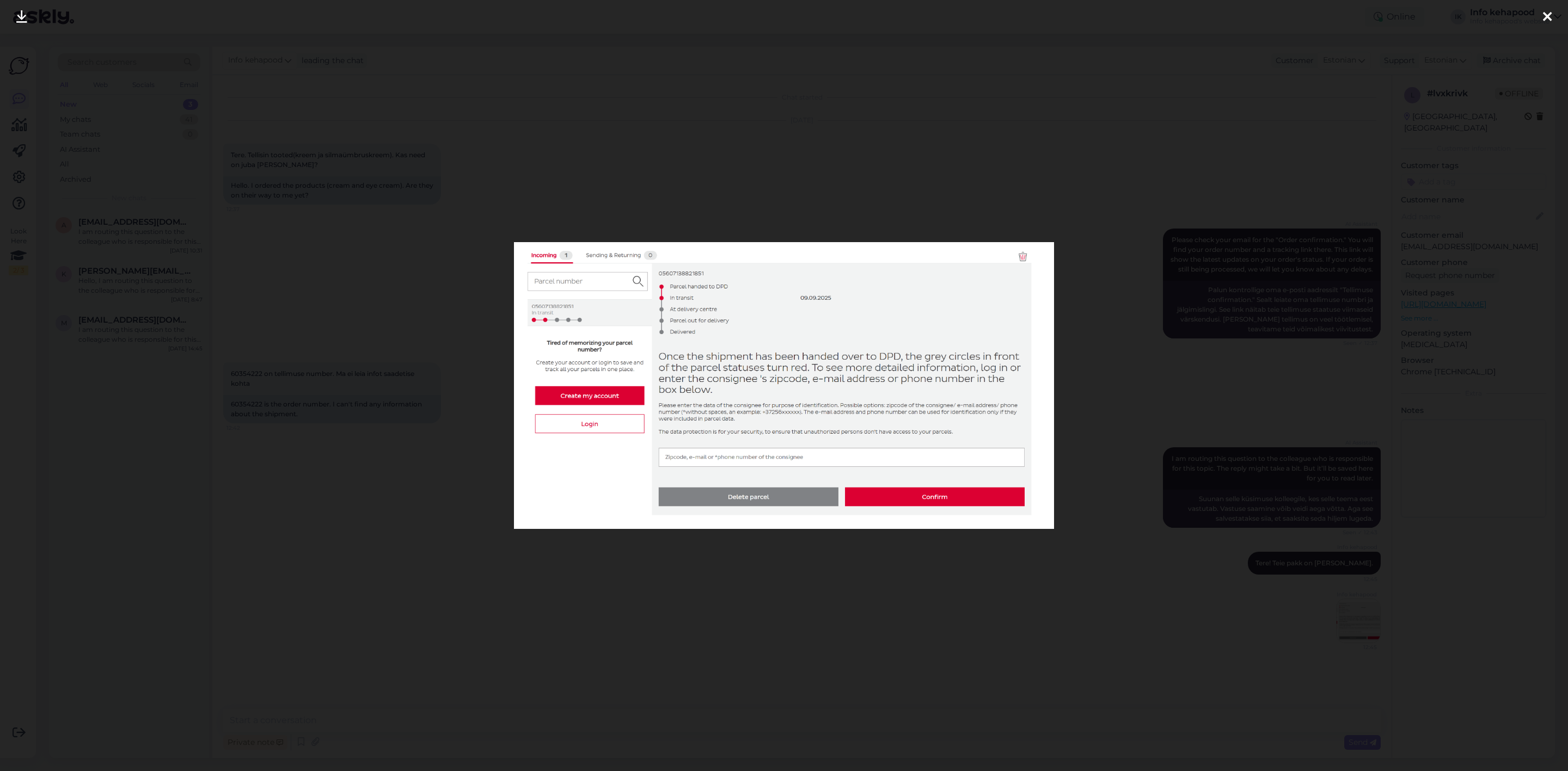
click at [1080, 169] on div at bounding box center [784, 385] width 1568 height 771
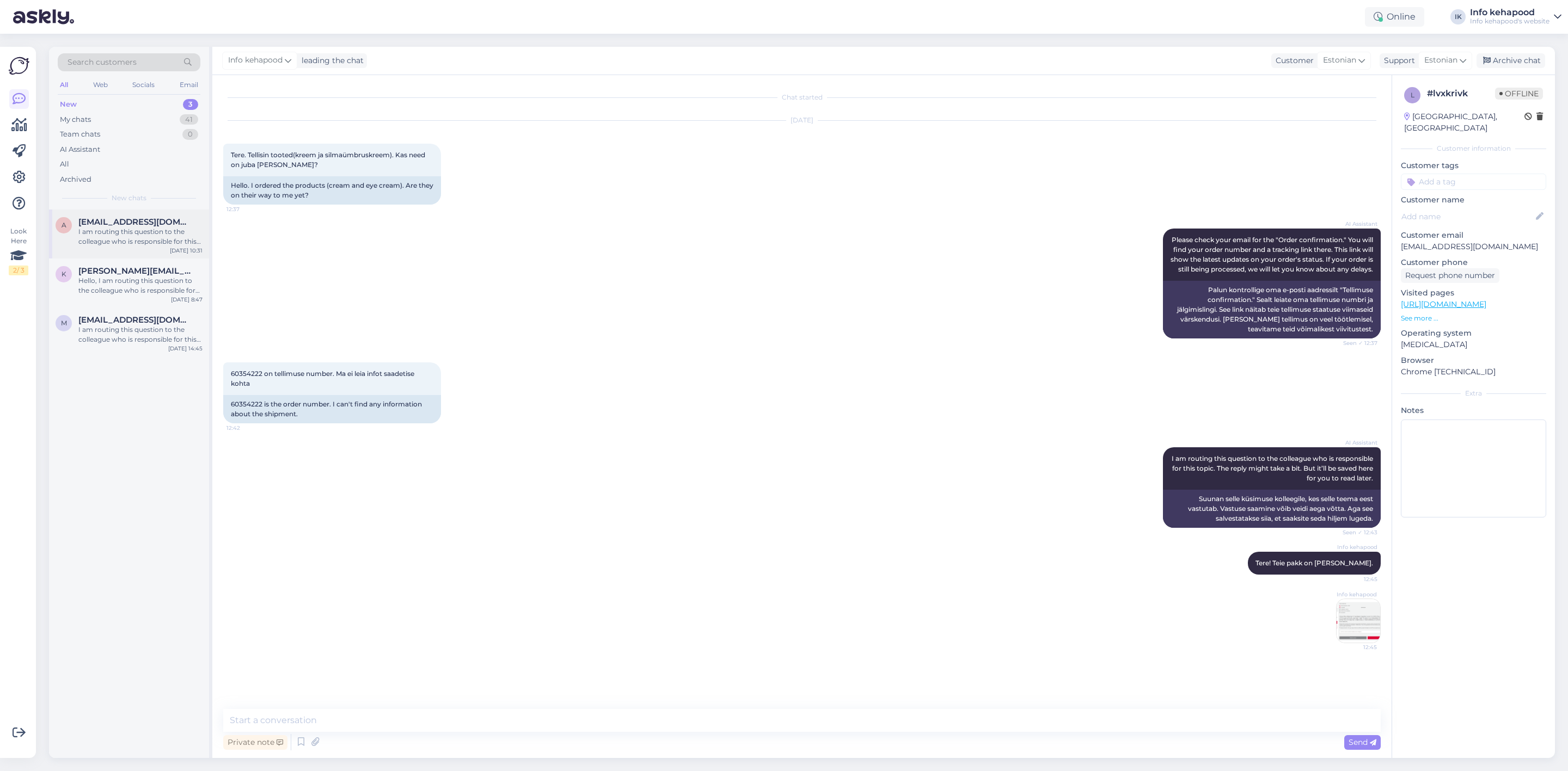
click at [86, 243] on div "I am routing this question to the colleague who is responsible for this topic. …" at bounding box center [140, 237] width 124 height 19
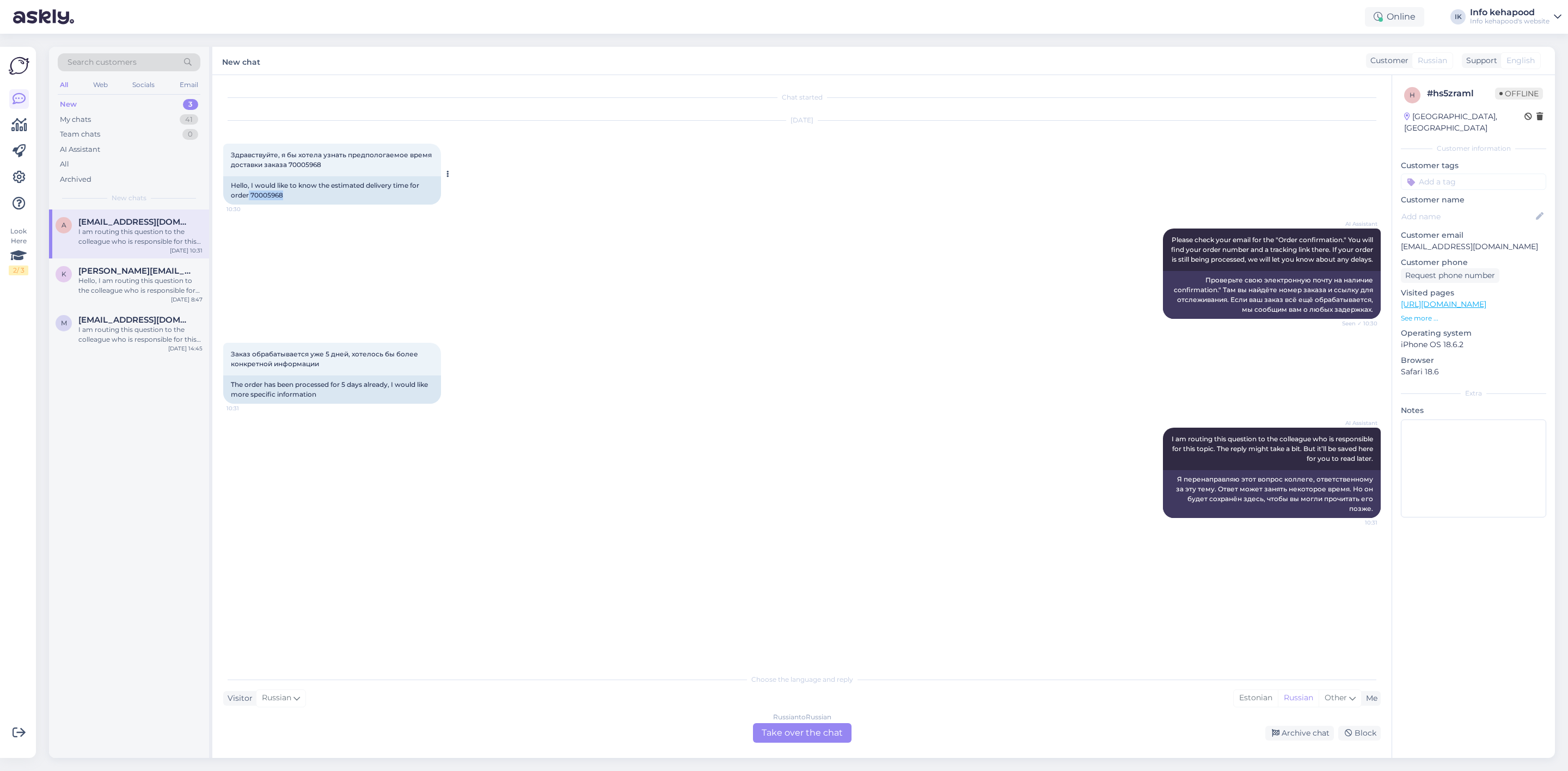
drag, startPoint x: 247, startPoint y: 195, endPoint x: 291, endPoint y: 201, distance: 44.4
click at [291, 201] on div "Hello, I would like to know the estimated delivery time for order 70005968" at bounding box center [331, 190] width 218 height 28
copy div "70005968"
